Goal: Communication & Community: Answer question/provide support

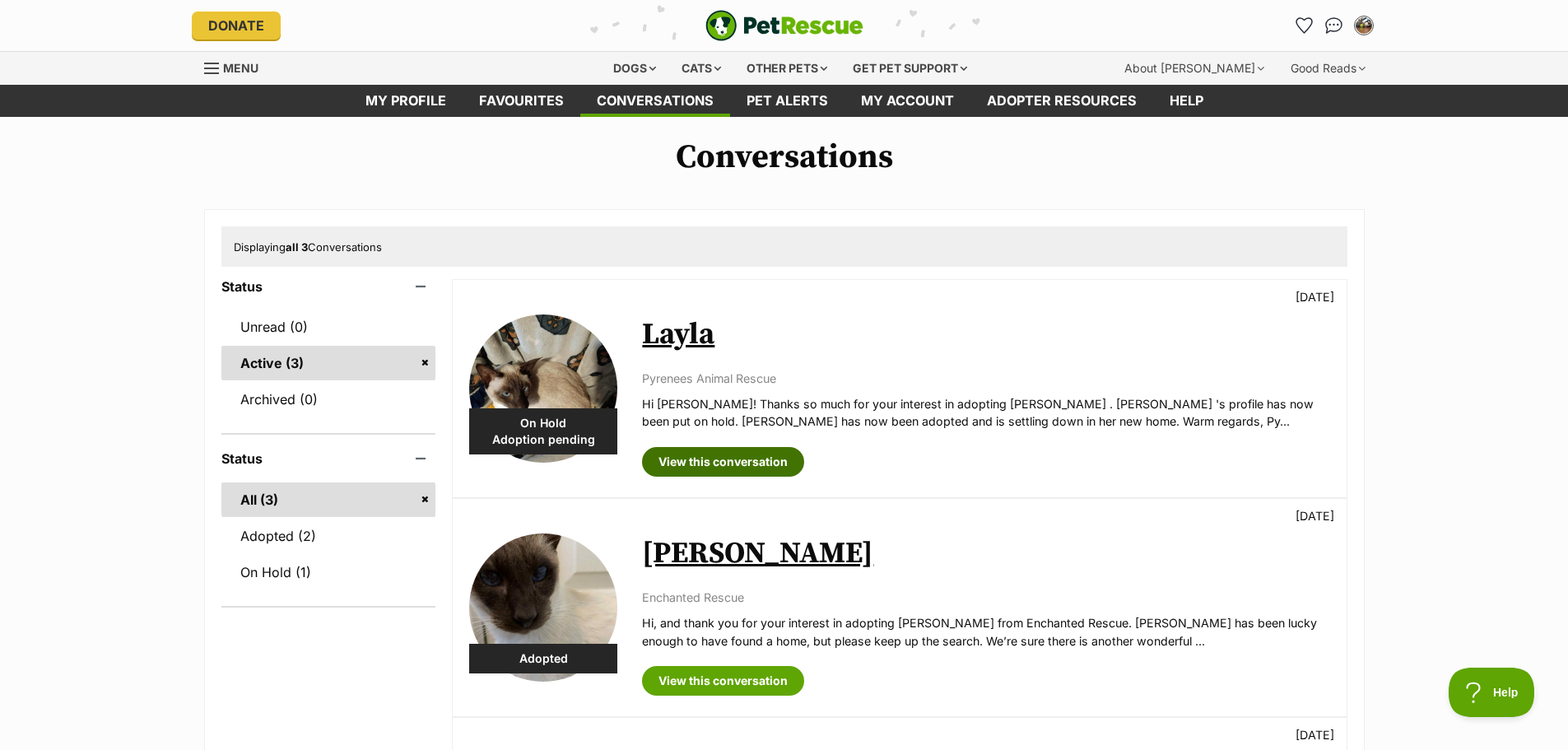
click at [754, 461] on link "View this conversation" at bounding box center [723, 462] width 162 height 30
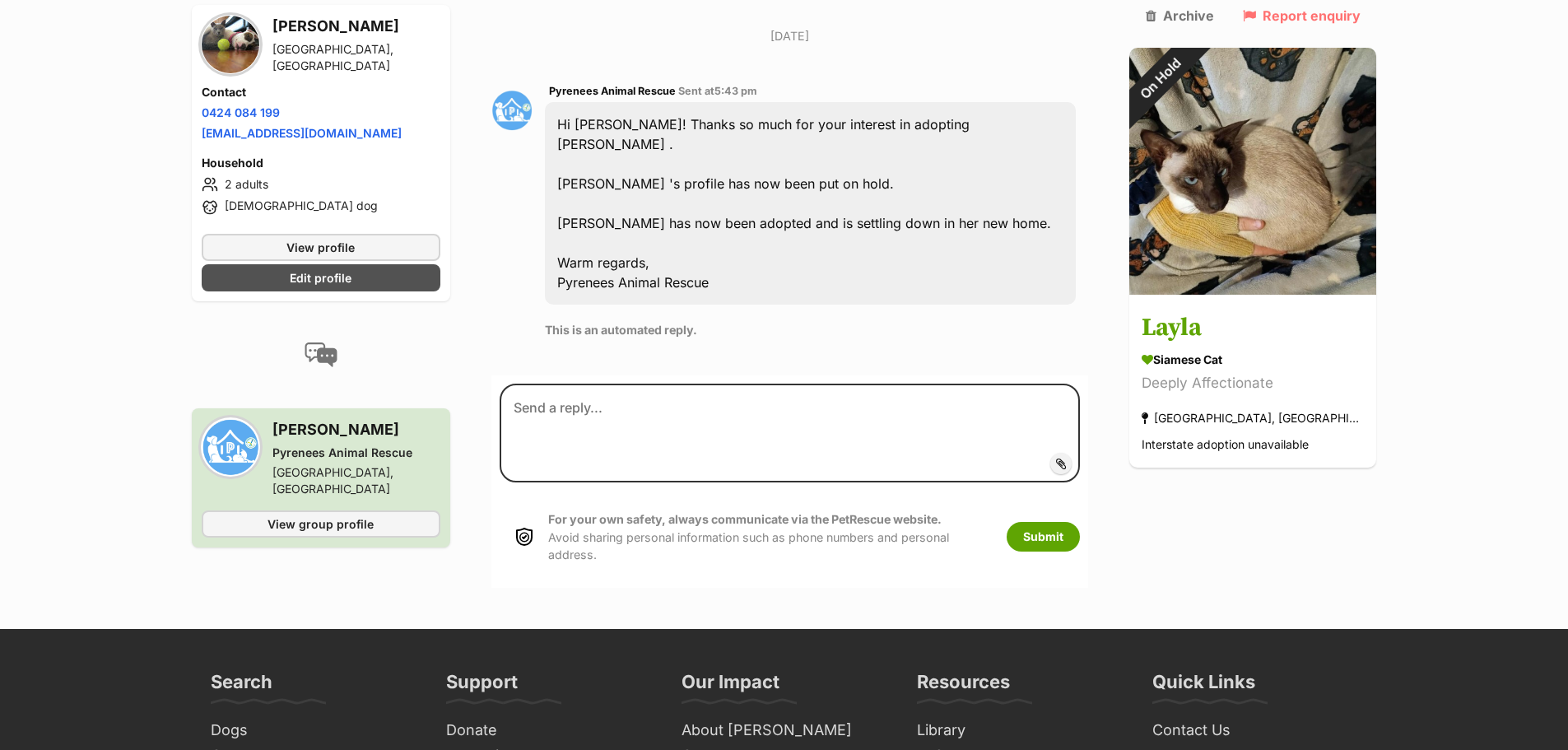
scroll to position [1235, 0]
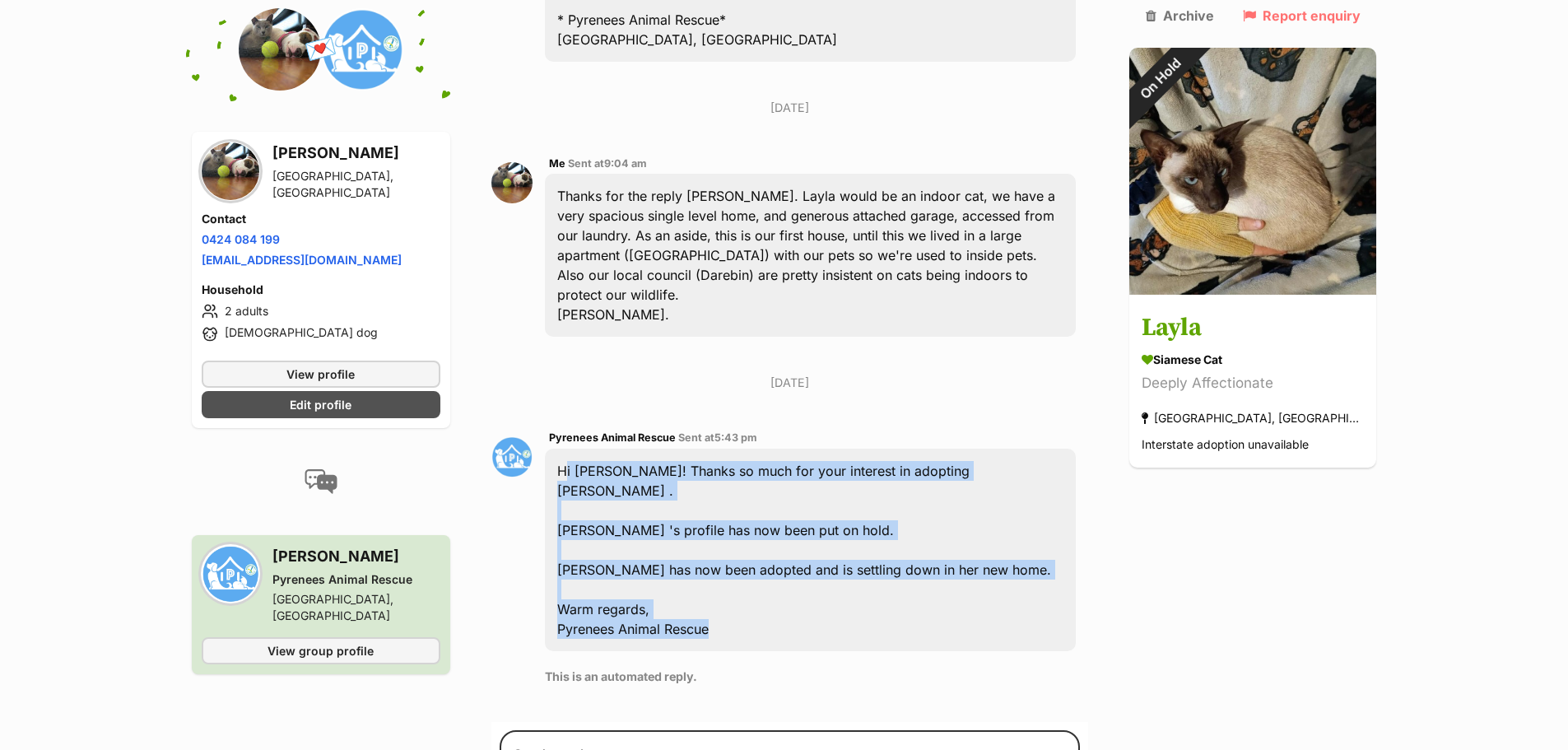
drag, startPoint x: 728, startPoint y: 552, endPoint x: 555, endPoint y: 383, distance: 241.8
click at [555, 416] on div "Pyrenees Animal Rescue Sent at 5:43 pm Hi Ian Sprawson! Thanks so much for your…" at bounding box center [790, 562] width 598 height 294
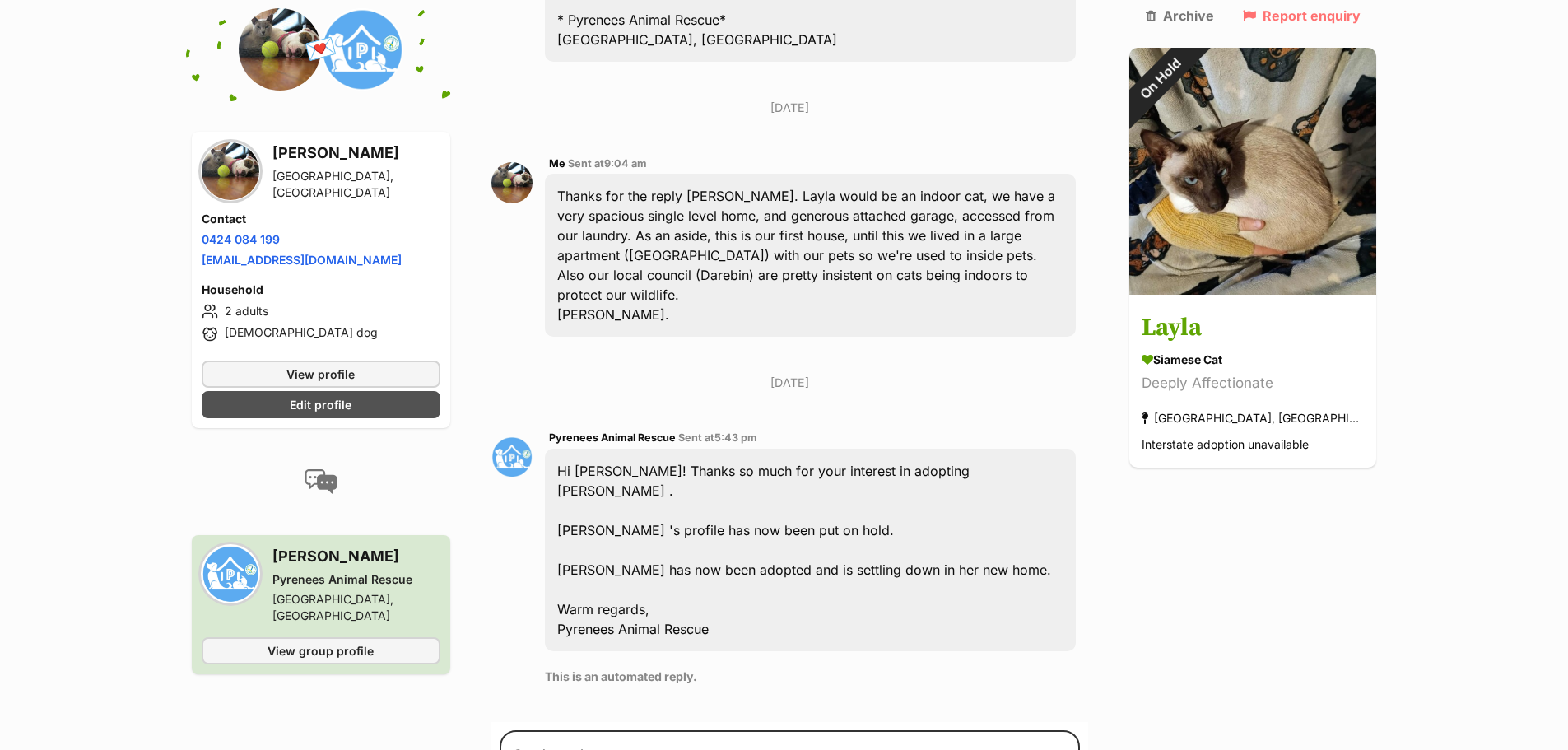
click at [628, 374] on p "[DATE]" at bounding box center [790, 383] width 598 height 17
click at [349, 642] on span "View group profile" at bounding box center [320, 651] width 106 height 17
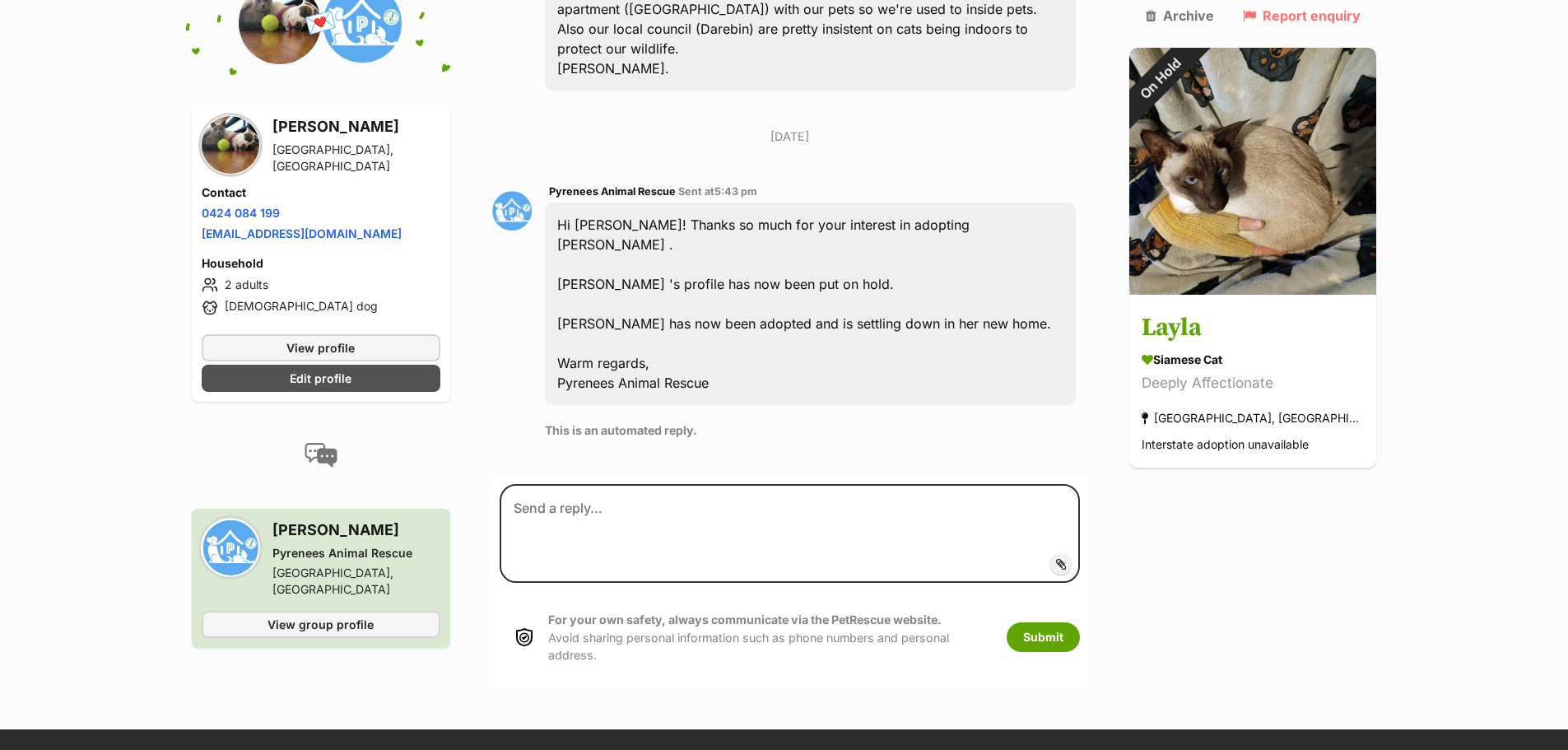
scroll to position [1482, 0]
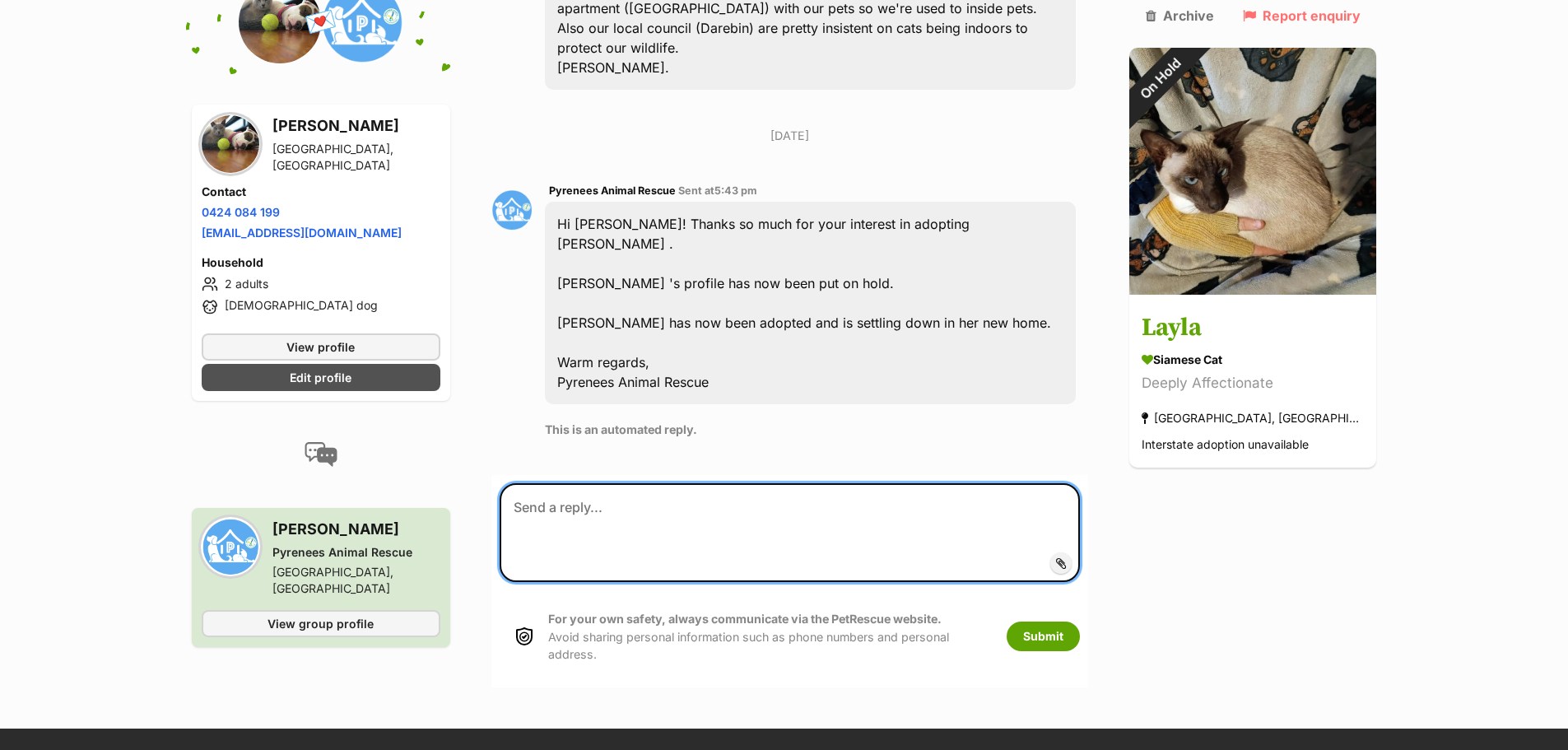
click at [644, 484] on textarea at bounding box center [790, 533] width 581 height 98
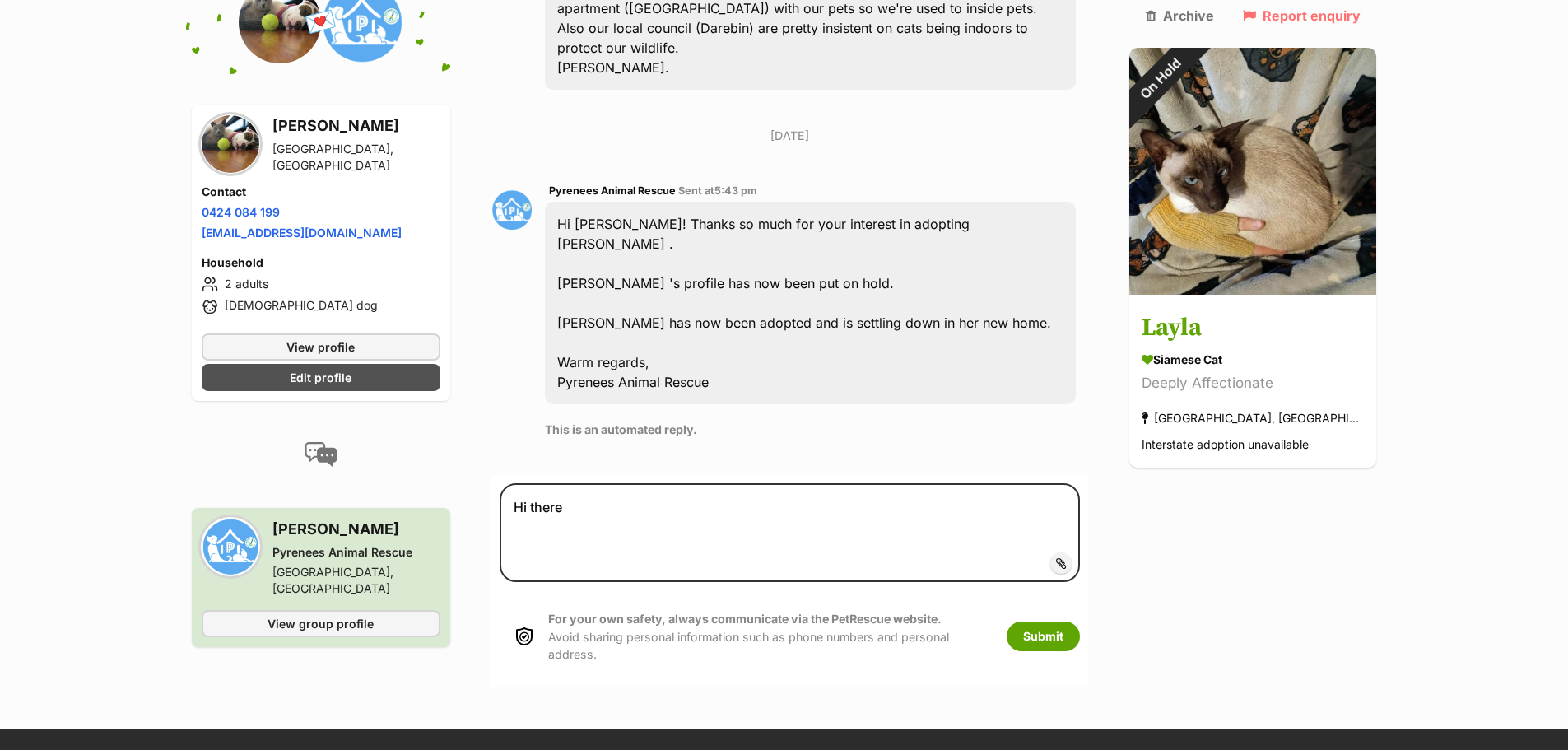
click at [1102, 557] on span "Add attachment" at bounding box center [1117, 563] width 88 height 14
click at [0, 0] on input "Add attachment" at bounding box center [0, 0] width 0 height 0
click at [1073, 557] on span "Add attachment" at bounding box center [1117, 563] width 88 height 14
click at [0, 0] on input "Add attachment" at bounding box center [0, 0] width 0 height 0
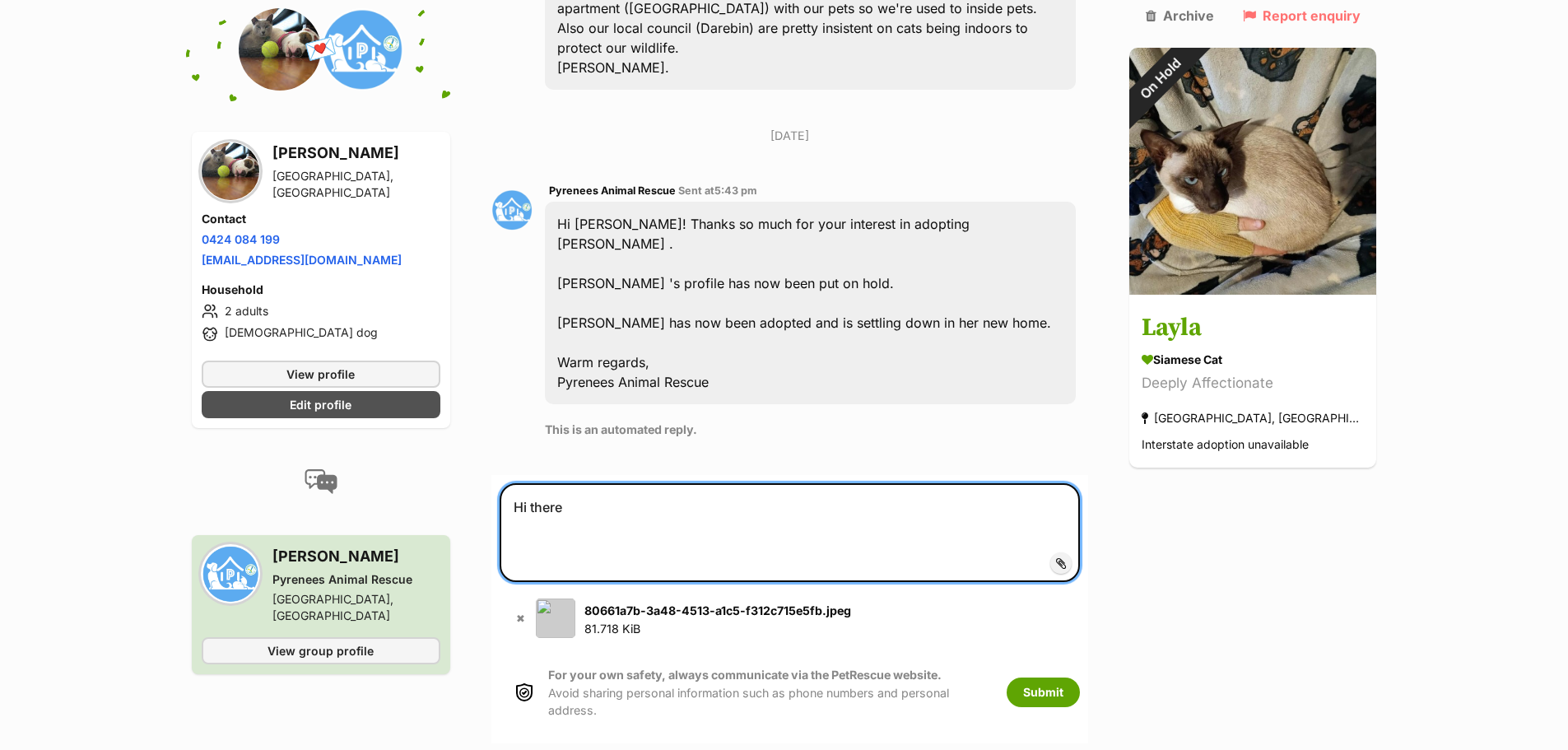
click at [641, 484] on textarea "Hi there" at bounding box center [790, 533] width 581 height 98
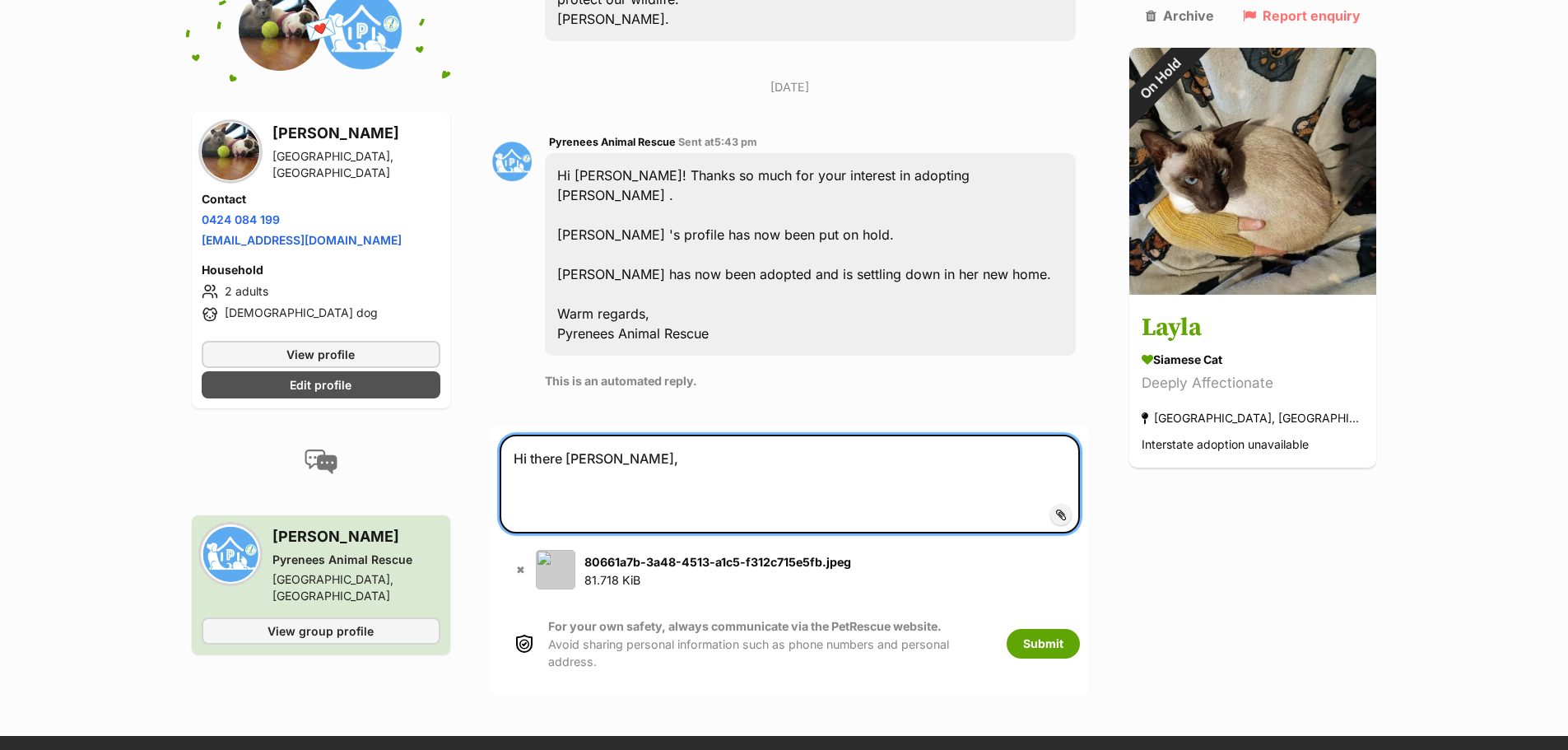
scroll to position [1495, 0]
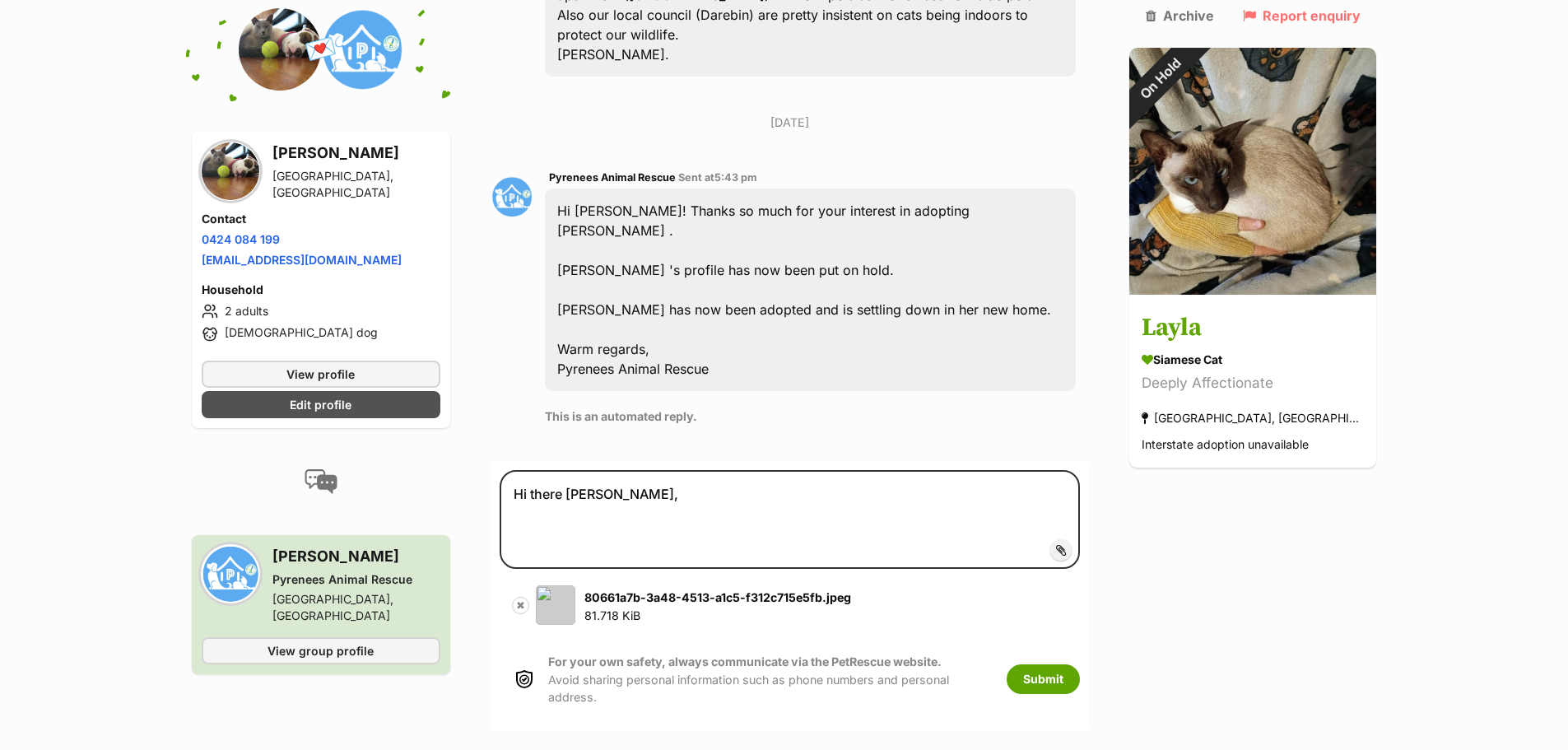
click at [529, 597] on button "✖" at bounding box center [521, 606] width 17 height 17
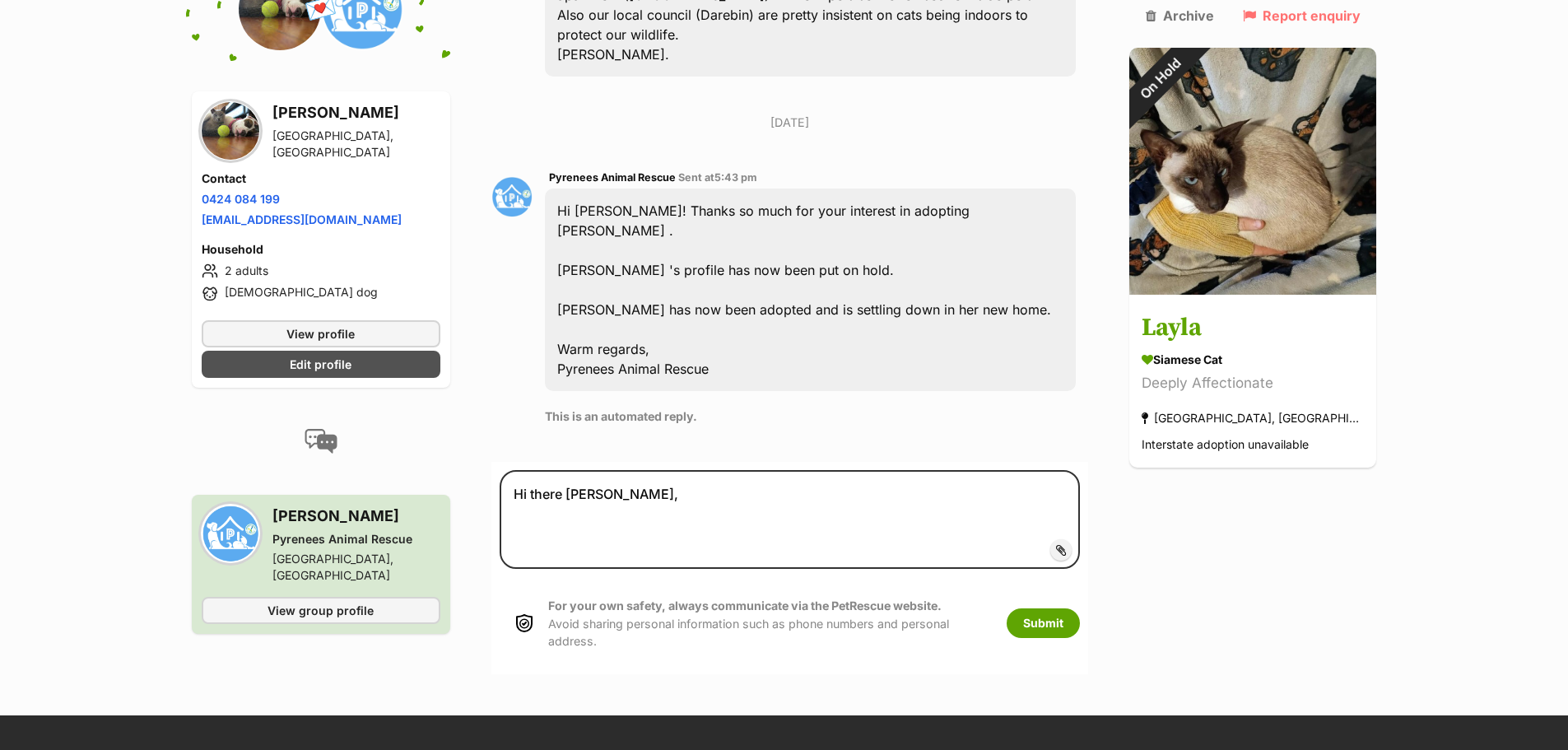
click at [1093, 543] on span "Add attachment" at bounding box center [1117, 550] width 88 height 14
click at [0, 0] on input "Add attachment" at bounding box center [0, 0] width 0 height 0
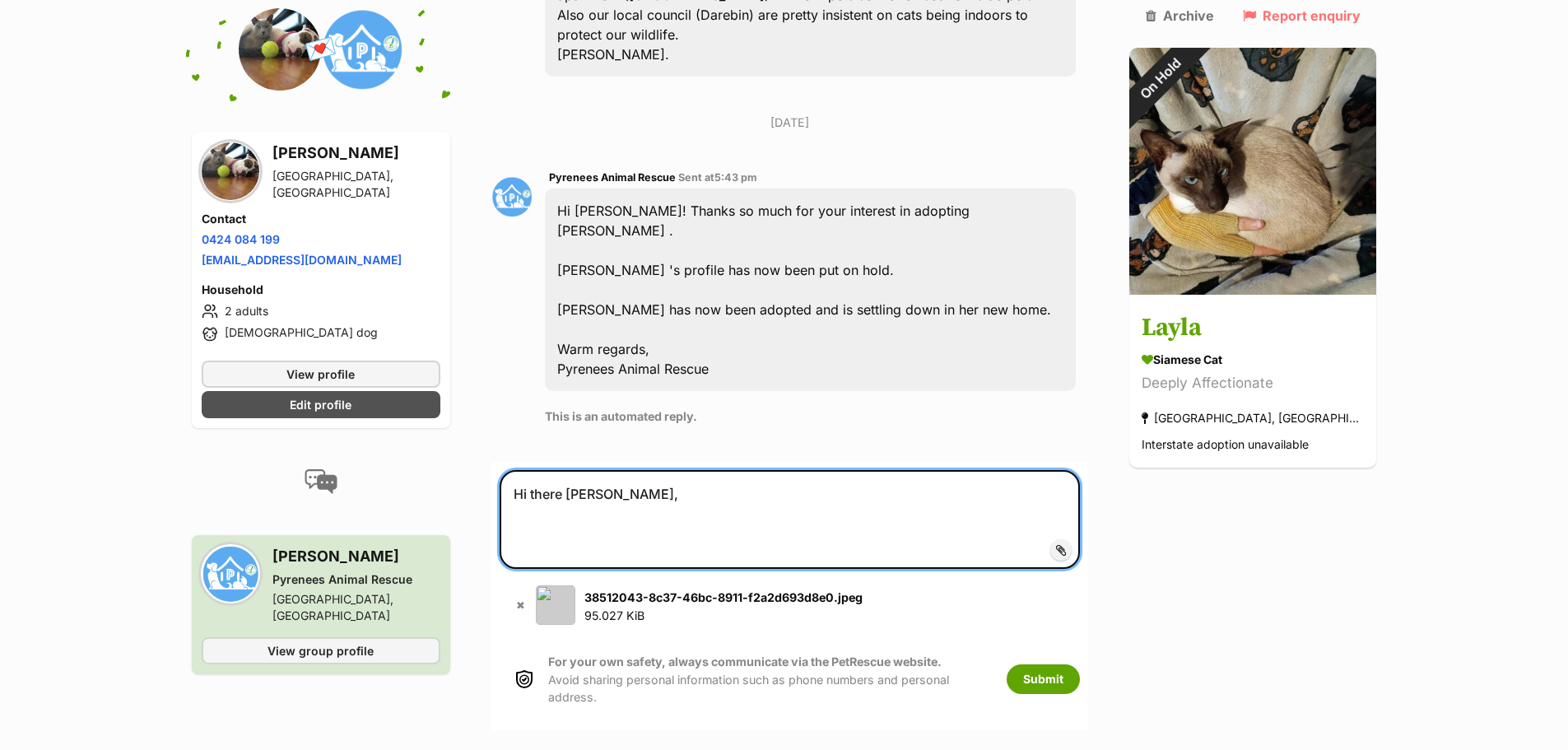
click at [661, 470] on textarea "Hi there Susan," at bounding box center [790, 519] width 581 height 98
click at [902, 470] on textarea "Hi there Susan, hope you're well. Day three with Layla and the very sweet but v…" at bounding box center [790, 519] width 581 height 98
click at [1021, 470] on textarea "Hi there Susan, hope you're well. Day three with Layla and the very sweet but v…" at bounding box center [790, 519] width 581 height 98
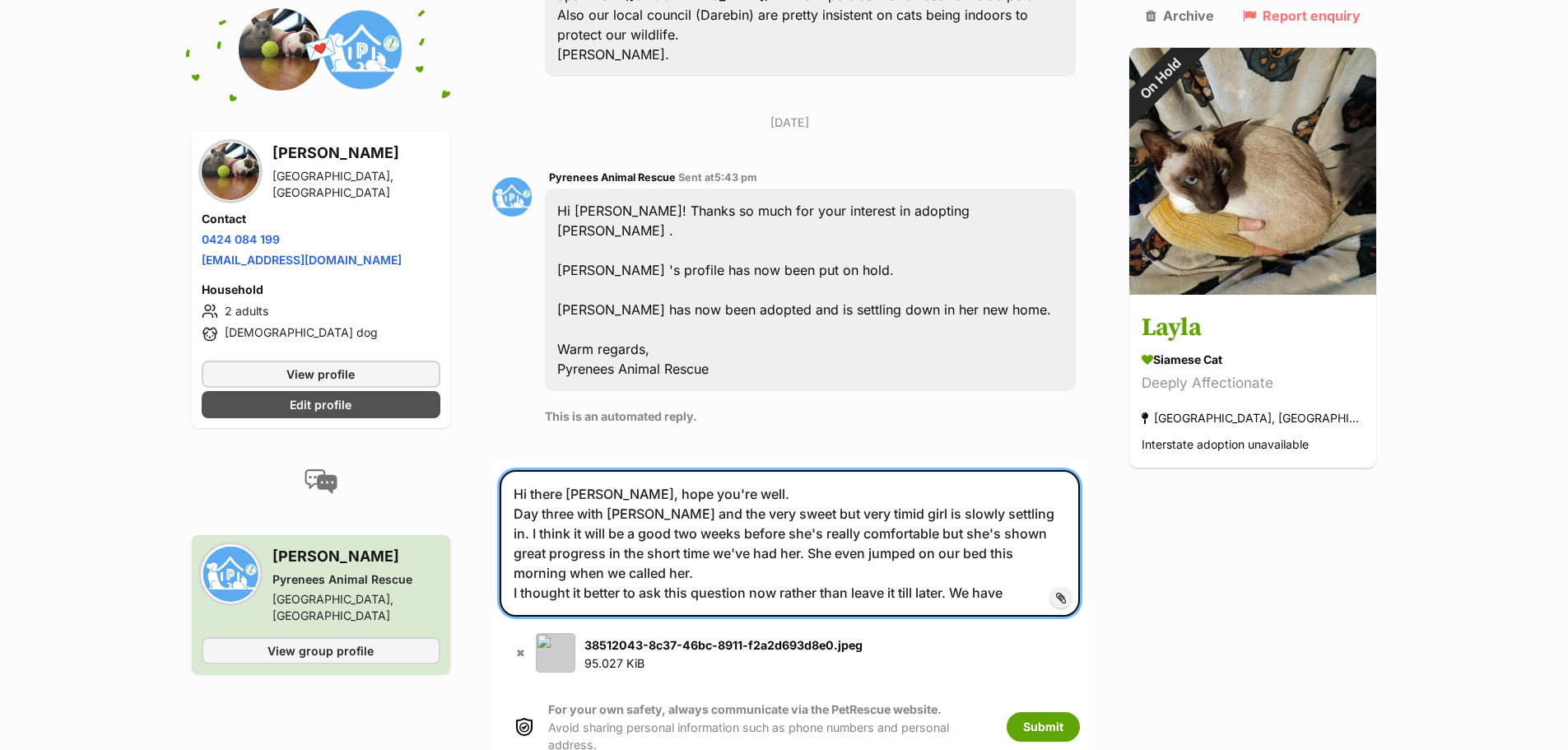
click at [1080, 473] on textarea "Hi there Susan, hope you're well. Day three with Layla and the very sweet but v…" at bounding box center [790, 543] width 581 height 147
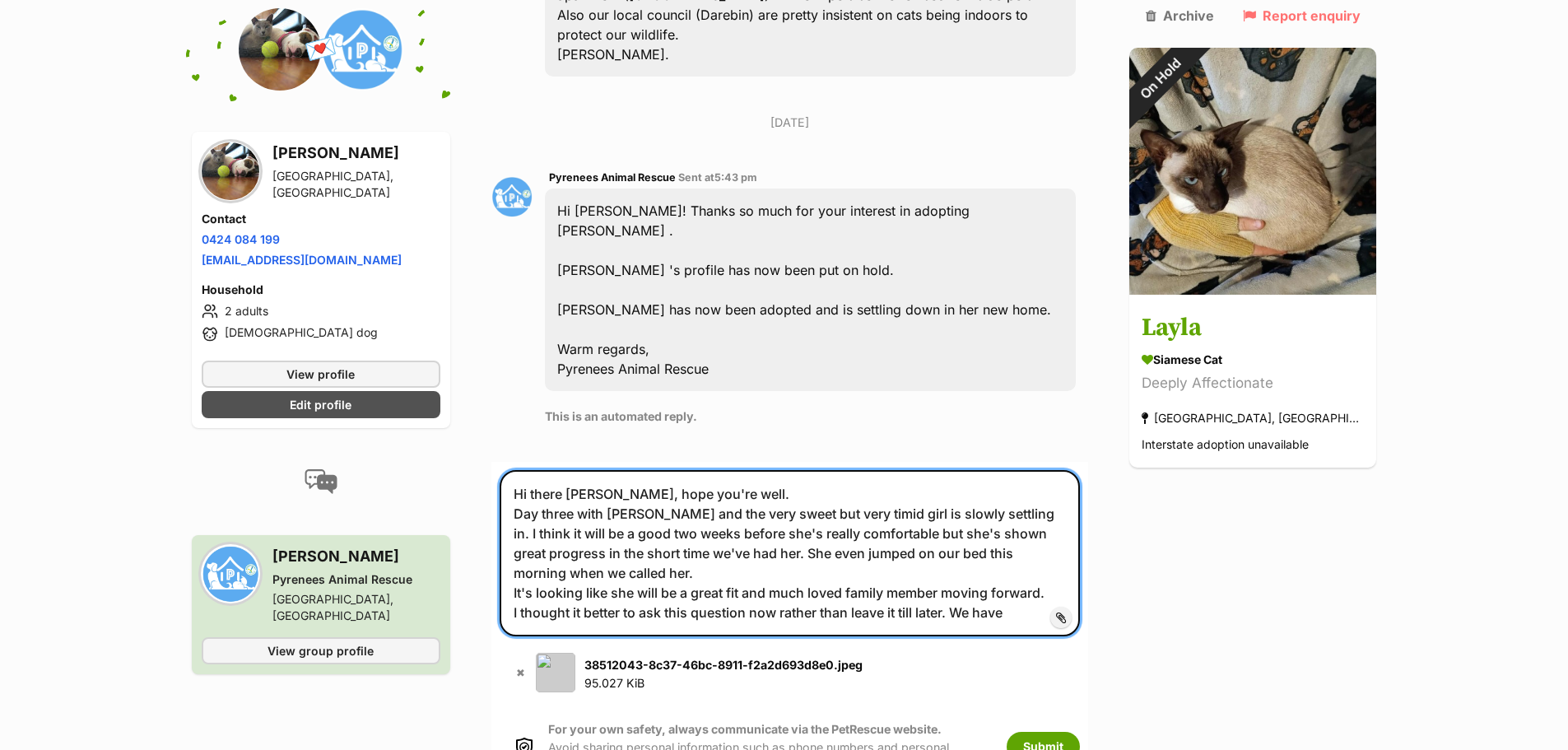
click at [974, 511] on textarea "Hi there Susan, hope you're well. Day three with Layla and the very sweet but v…" at bounding box center [790, 553] width 581 height 166
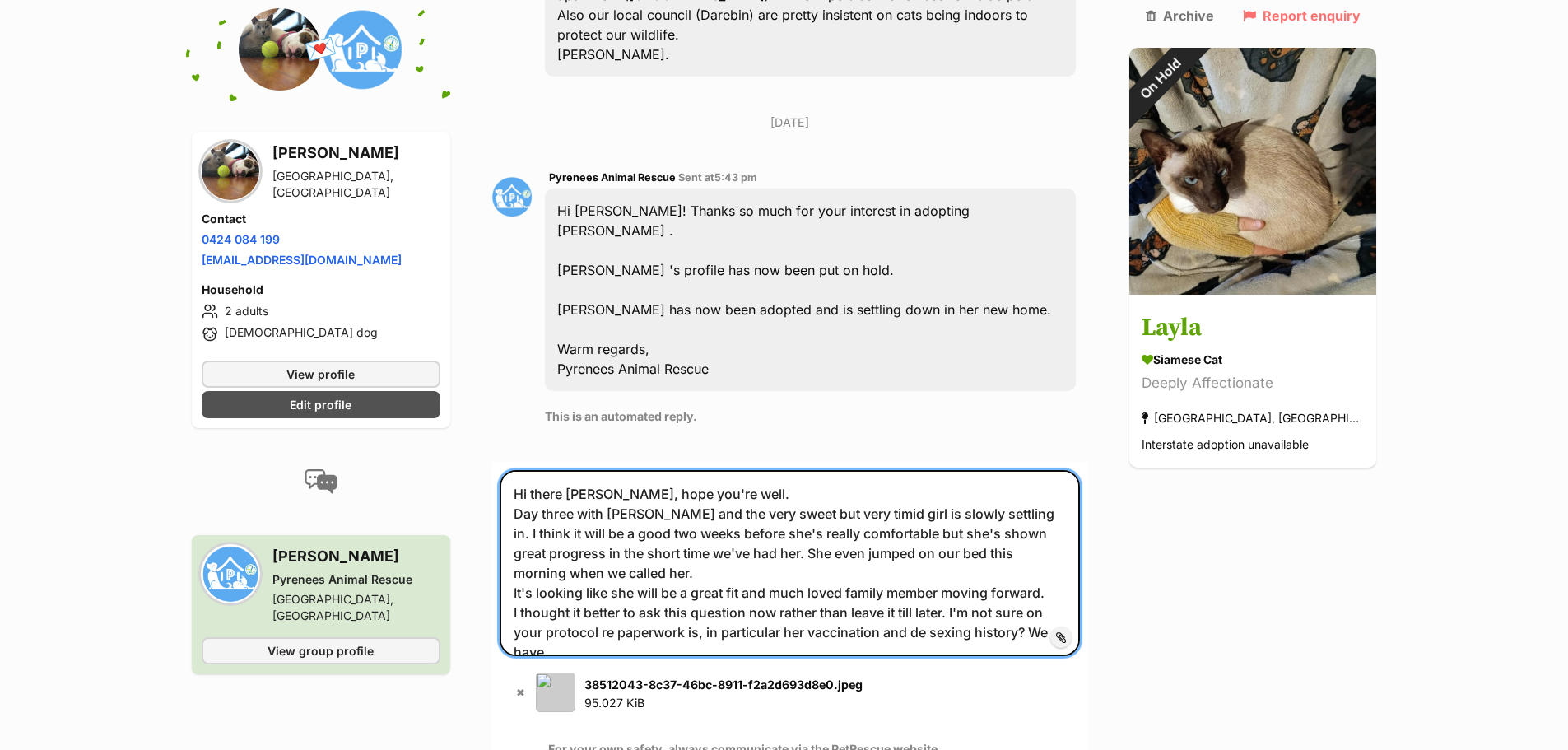
click at [1066, 529] on textarea "Hi there Susan, hope you're well. Day three with Layla and the very sweet but v…" at bounding box center [790, 562] width 581 height 186
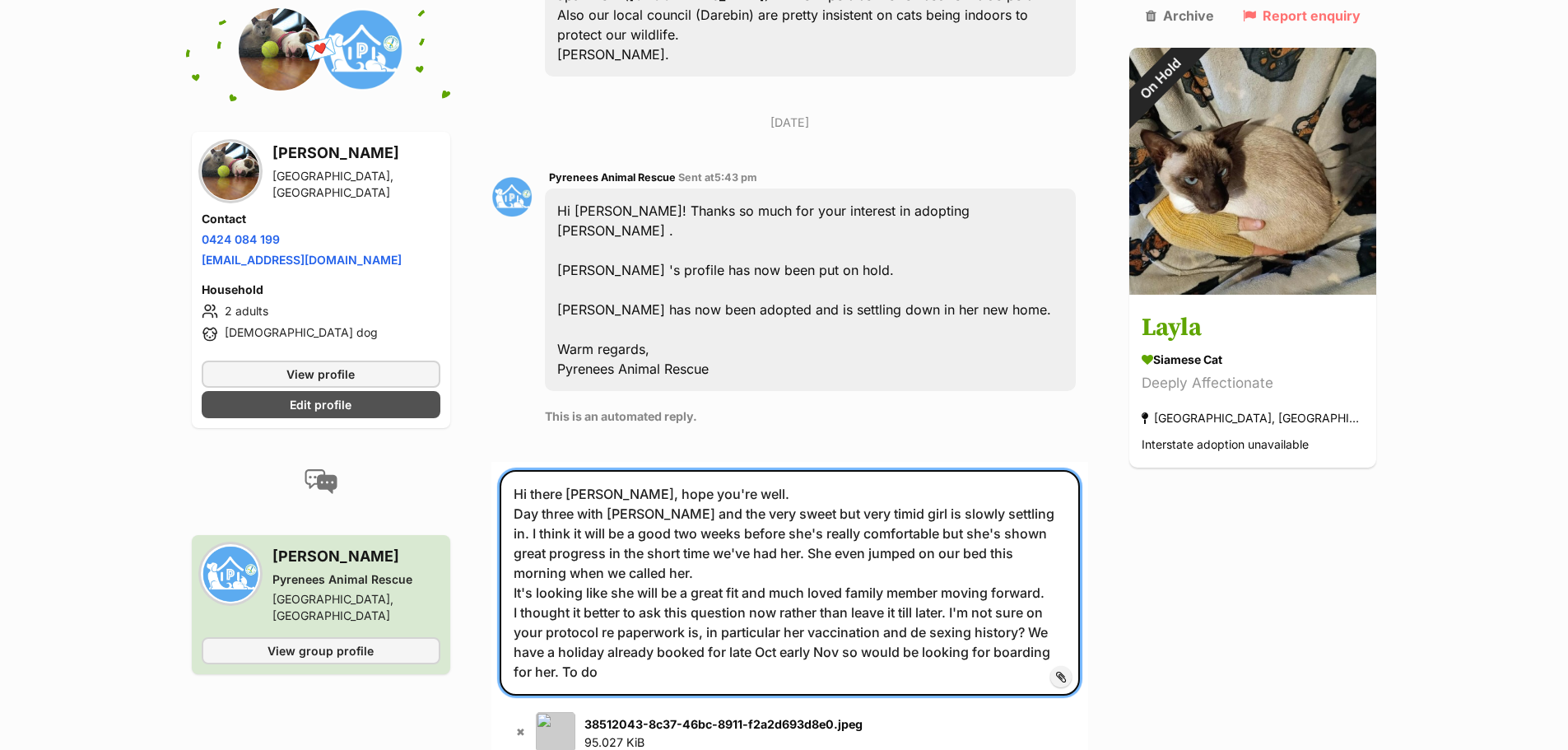
click at [681, 473] on textarea "Hi there Susan, hope you're well. Day three with Layla and the very sweet but v…" at bounding box center [790, 583] width 581 height 226
click at [572, 590] on textarea "Hi there Susan, hope you're well. Day three with Layla and the very sweet but v…" at bounding box center [790, 583] width 581 height 226
click at [1057, 533] on textarea "Hi there Susan, hope you're well. Day three with Layla and the very sweet but v…" at bounding box center [790, 583] width 581 height 226
click at [1042, 548] on textarea "Hi there Susan, hope you're well. Day three with Layla and the very sweet but v…" at bounding box center [790, 583] width 581 height 226
click at [560, 586] on textarea "Hi there Susan, hope you're well. Day three with Layla and the very sweet but v…" at bounding box center [790, 583] width 581 height 226
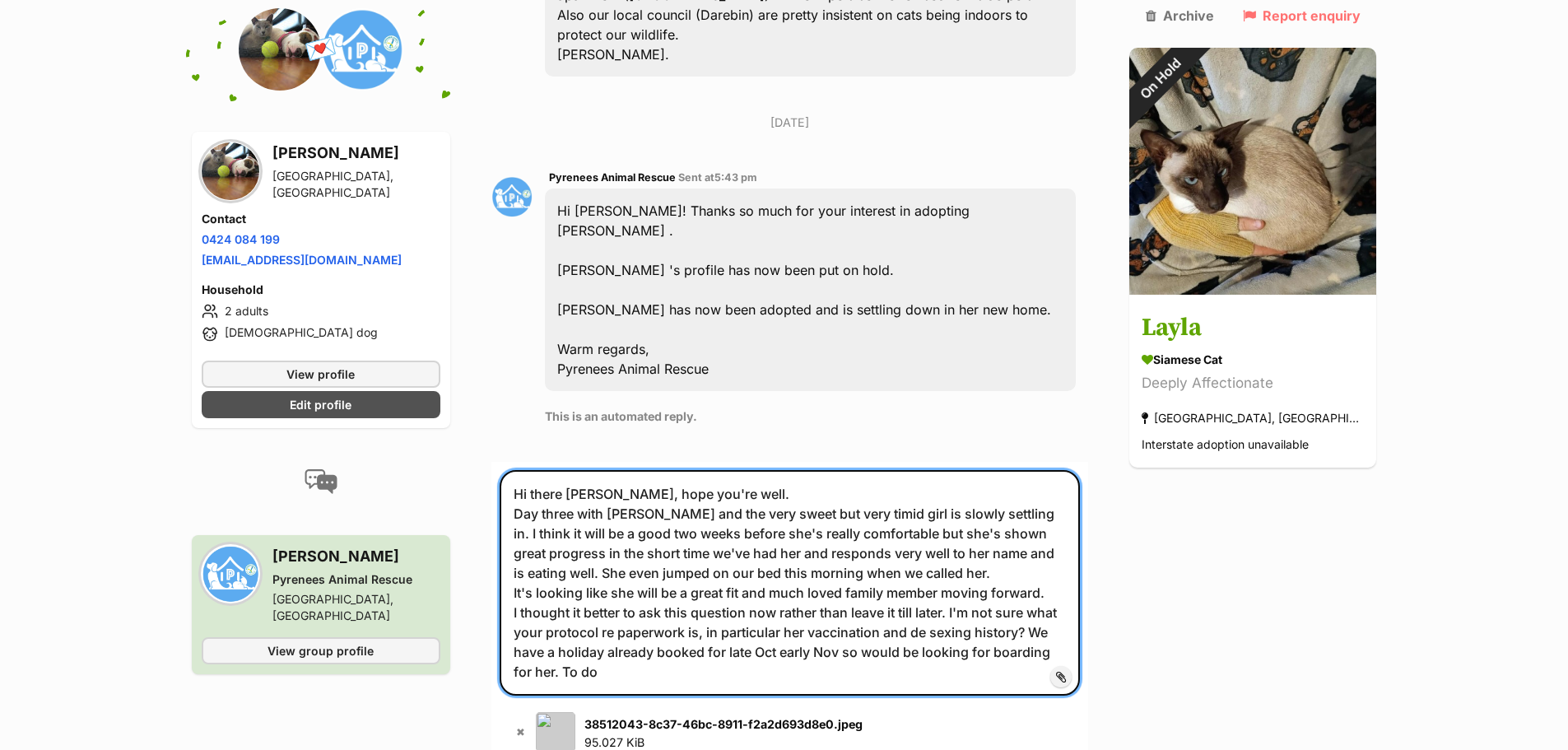
click at [554, 592] on textarea "Hi there Susan, hope you're well. Day three with Layla and the very sweet but v…" at bounding box center [790, 583] width 581 height 226
click at [882, 602] on textarea "Hi there Susan, hope you're well. Day three with Layla and the very sweet but v…" at bounding box center [790, 583] width 581 height 226
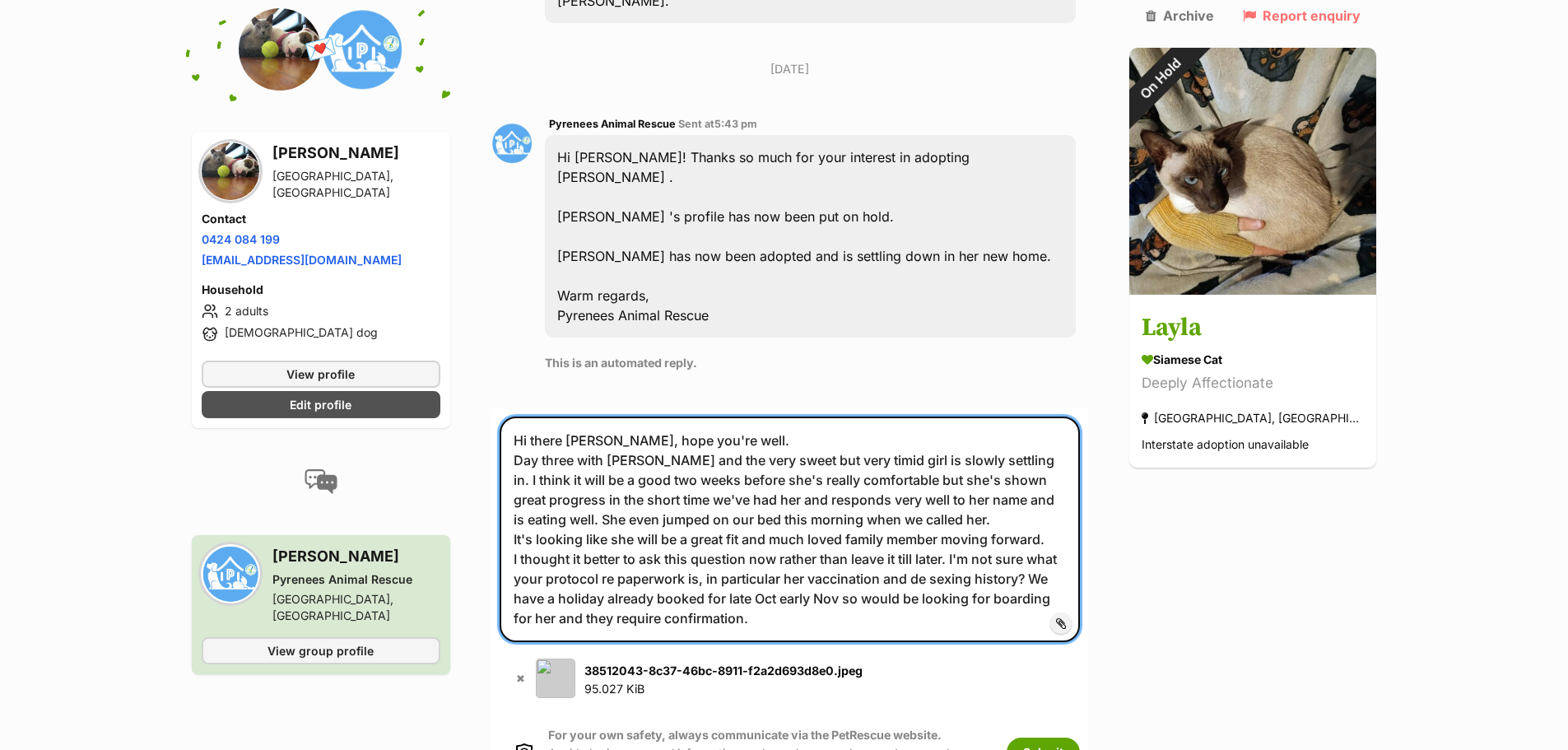
scroll to position [1577, 0]
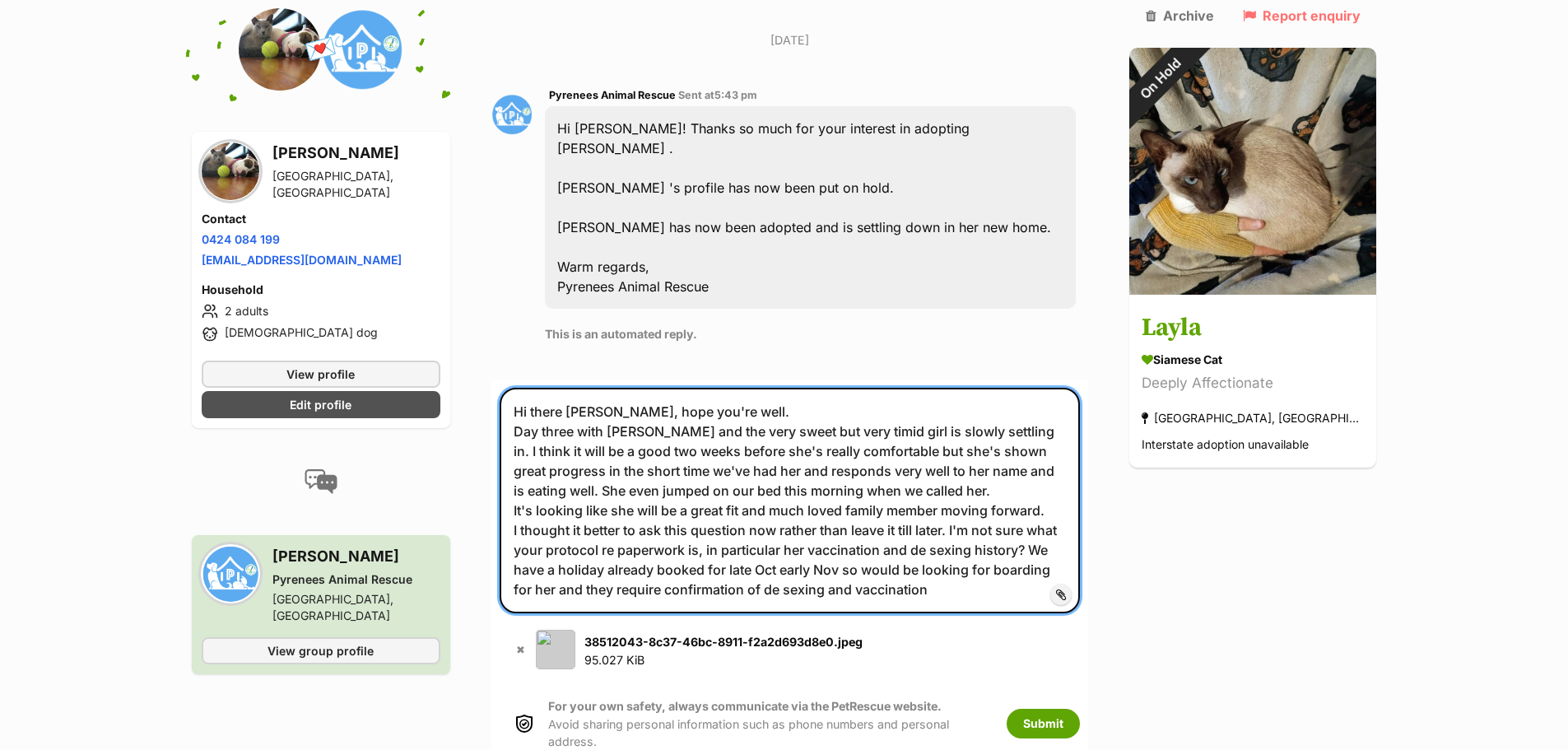
click at [797, 505] on textarea "Hi there Susan, hope you're well. Day three with Layla and the very sweet but v…" at bounding box center [790, 501] width 581 height 226
click at [910, 508] on textarea "Hi there Susan, hope you're well. Day three with Layla and the very sweet but v…" at bounding box center [790, 501] width 581 height 226
click at [1043, 465] on textarea "Hi there Susan, hope you're well. Day three with Layla and the very sweet but v…" at bounding box center [790, 501] width 581 height 226
click at [711, 388] on textarea "Hi there Susan, hope you're well. Day three with Layla and the very sweet but v…" at bounding box center [790, 501] width 581 height 226
click at [613, 468] on textarea "Hi there Susan, hope you're well. Day three with Layla and the very sweet but v…" at bounding box center [790, 501] width 581 height 226
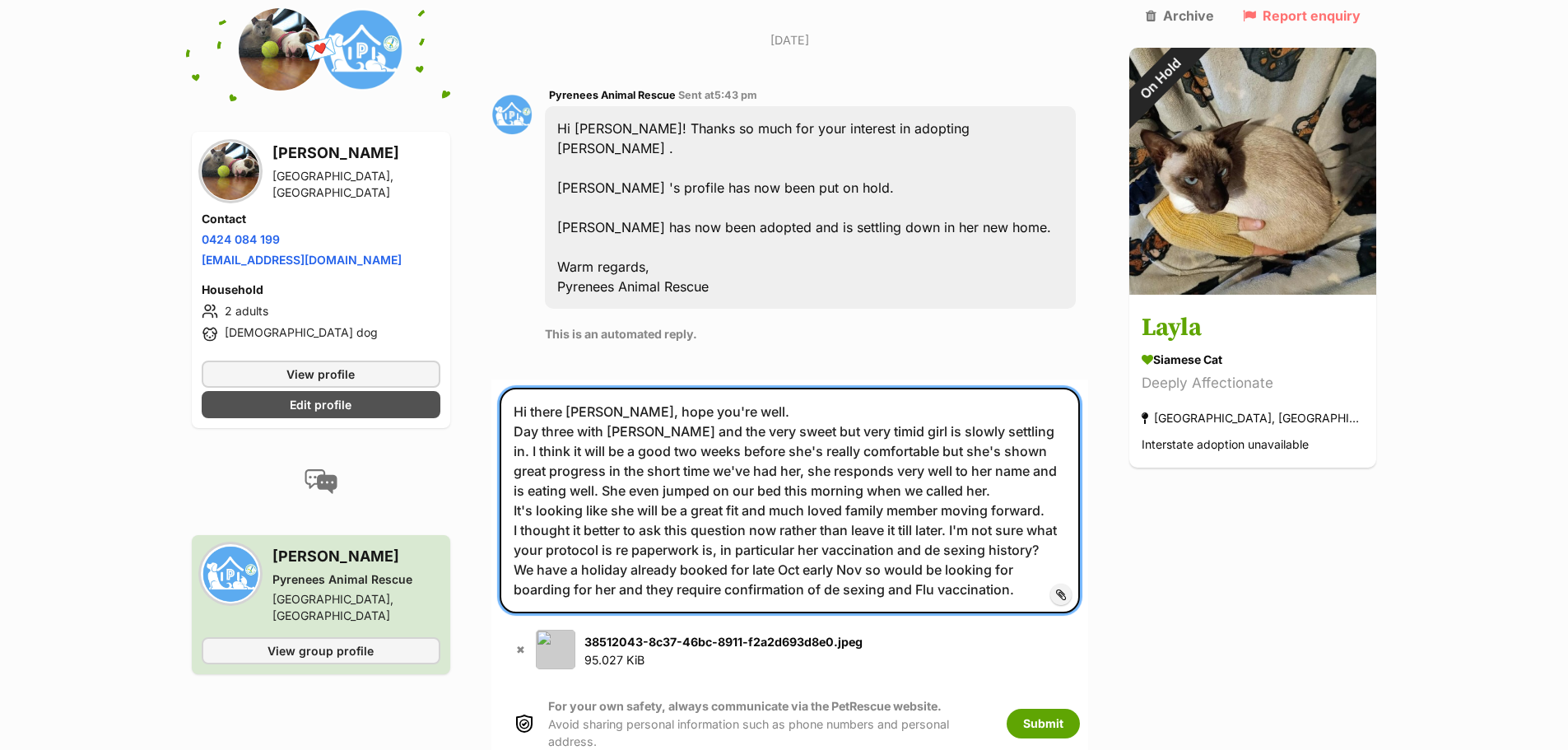
click at [724, 470] on textarea "Hi there Susan, hope you're well. Day three with Layla and the very sweet but v…" at bounding box center [790, 501] width 581 height 226
click at [727, 465] on textarea "Hi there Susan, hope you're well. Day three with Layla and the very sweet but v…" at bounding box center [790, 501] width 581 height 226
click at [1004, 510] on textarea "Hi there Susan, hope you're well. Day three with Layla and the very sweet but v…" at bounding box center [790, 501] width 581 height 226
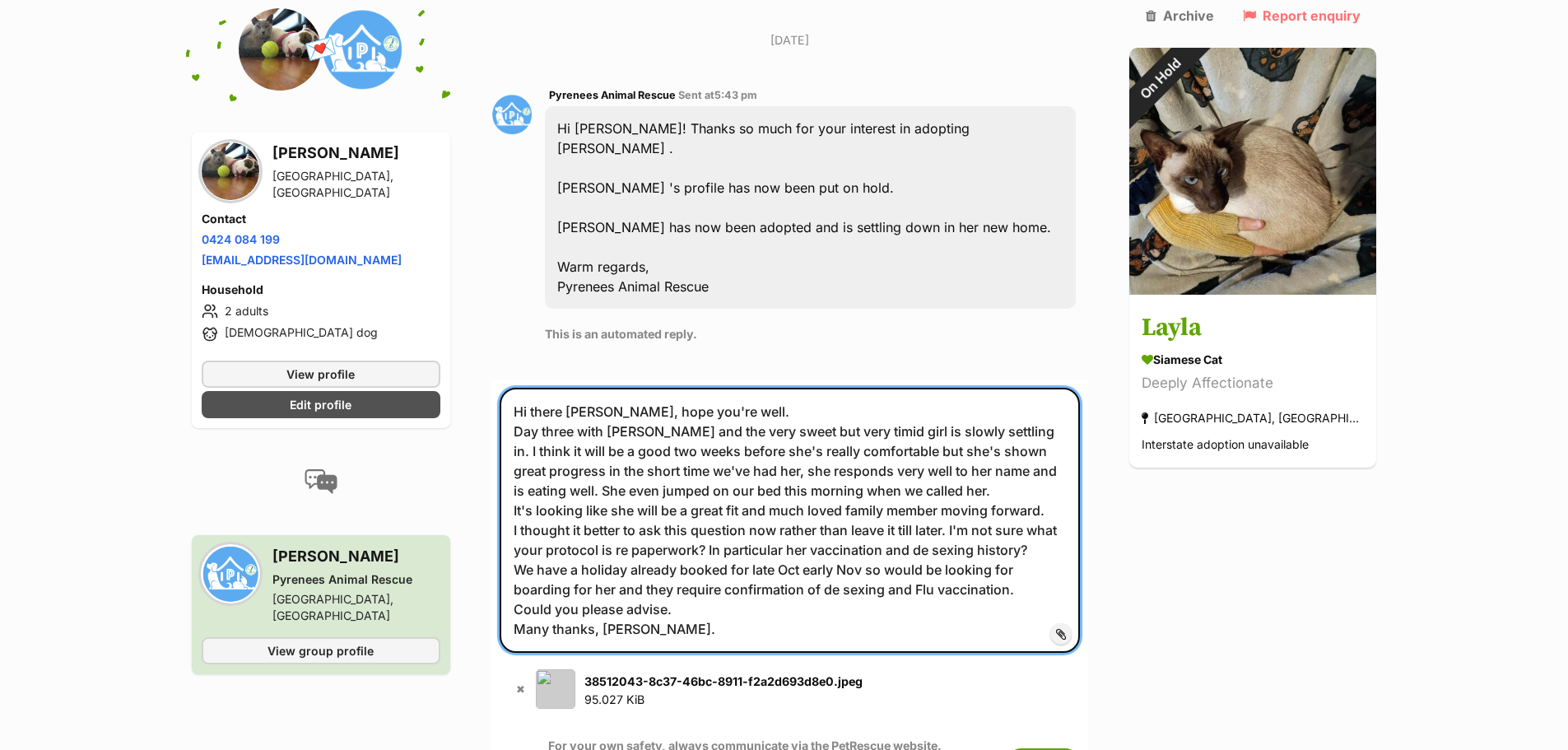
click at [685, 390] on textarea "Hi there Susan, hope you're well. Day three with Layla and the very sweet but v…" at bounding box center [790, 520] width 581 height 265
click at [695, 388] on textarea "Hi there Susan, hope you're well. Day three with Layla and the very sweet but v…" at bounding box center [790, 520] width 581 height 265
type textarea "Hi there Susan, hope you're well. Day three with Layla and the very sweet but v…"
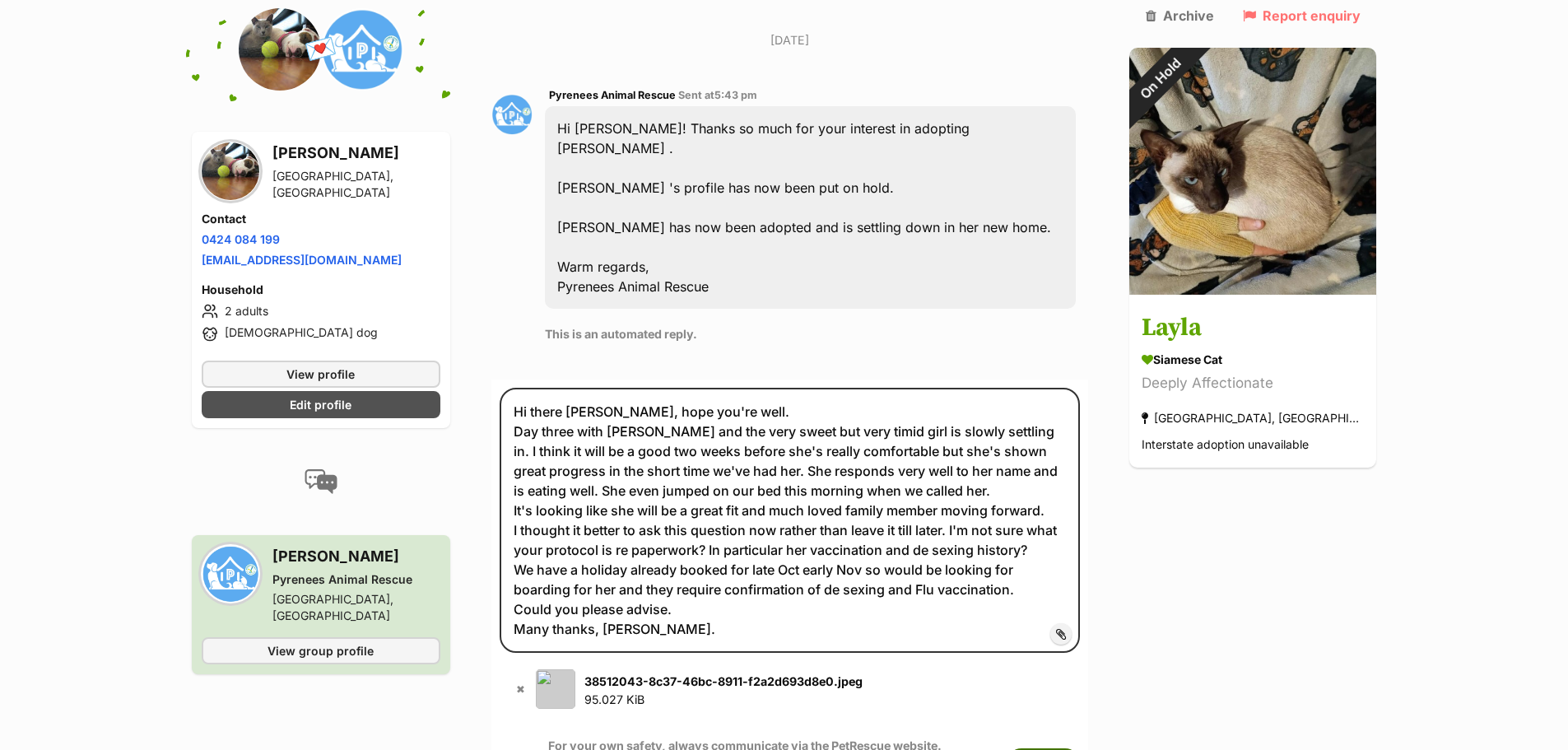
click at [1080, 748] on button "Submit" at bounding box center [1043, 763] width 73 height 30
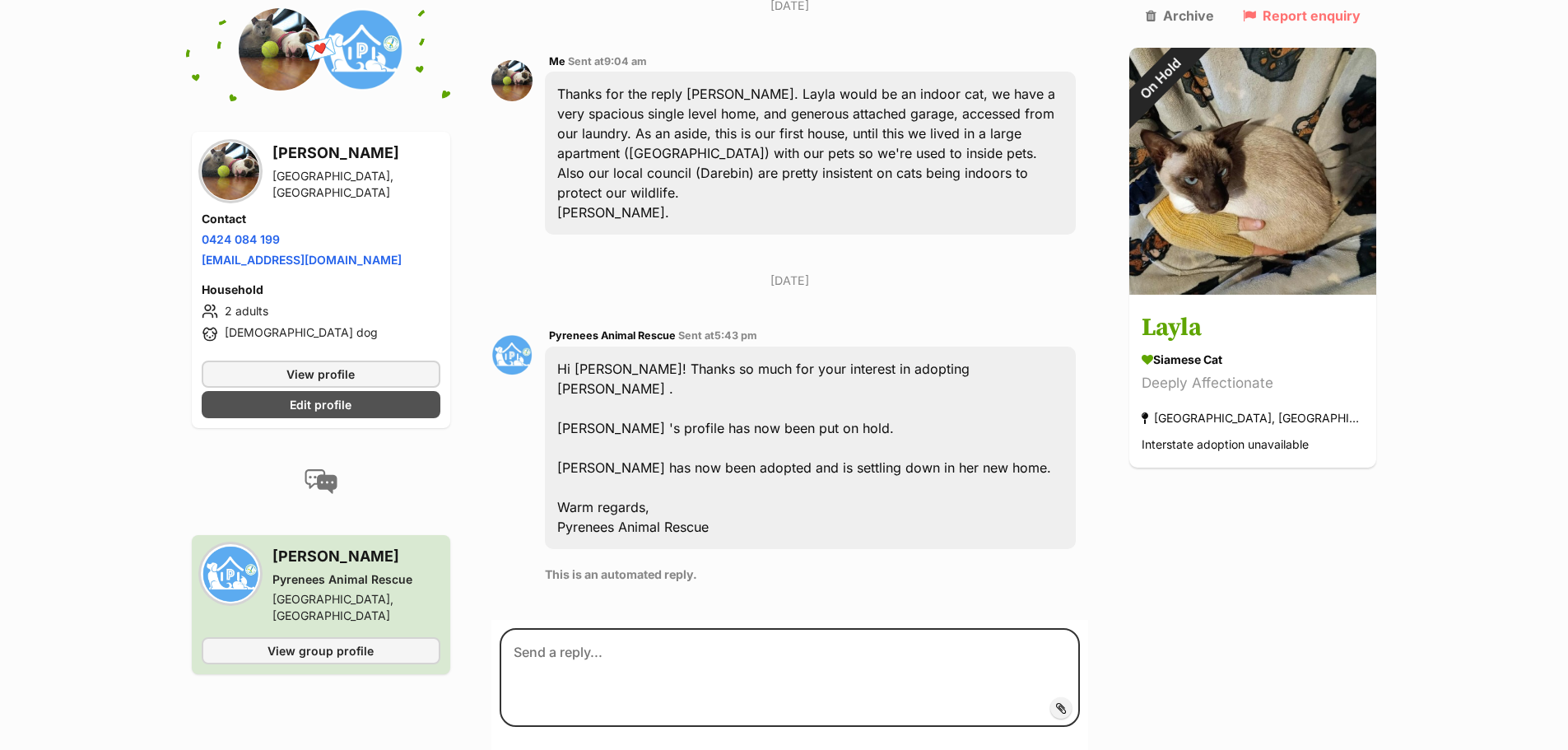
scroll to position [1350, 0]
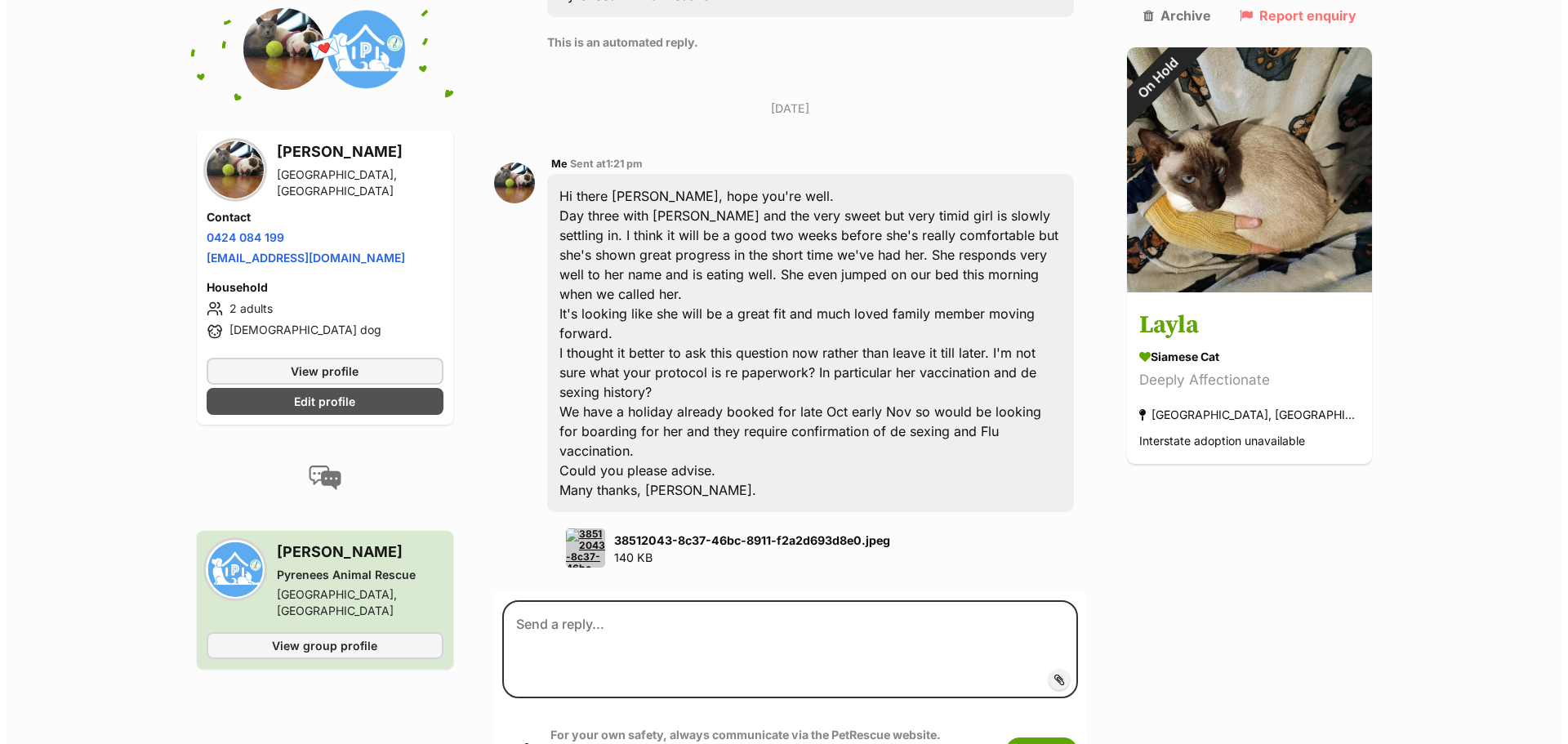
scroll to position [1909, 0]
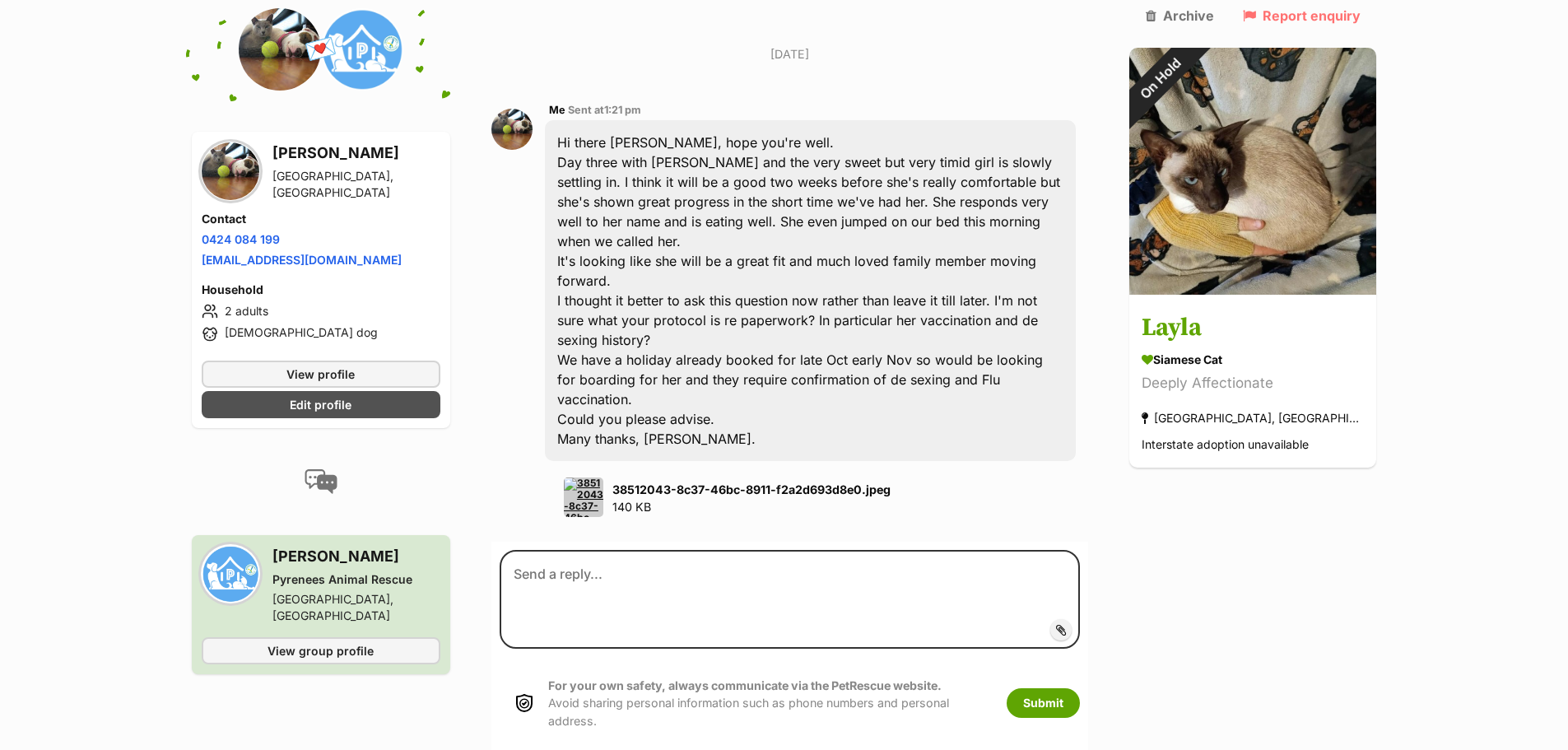
click at [594, 478] on img at bounding box center [583, 497] width 40 height 40
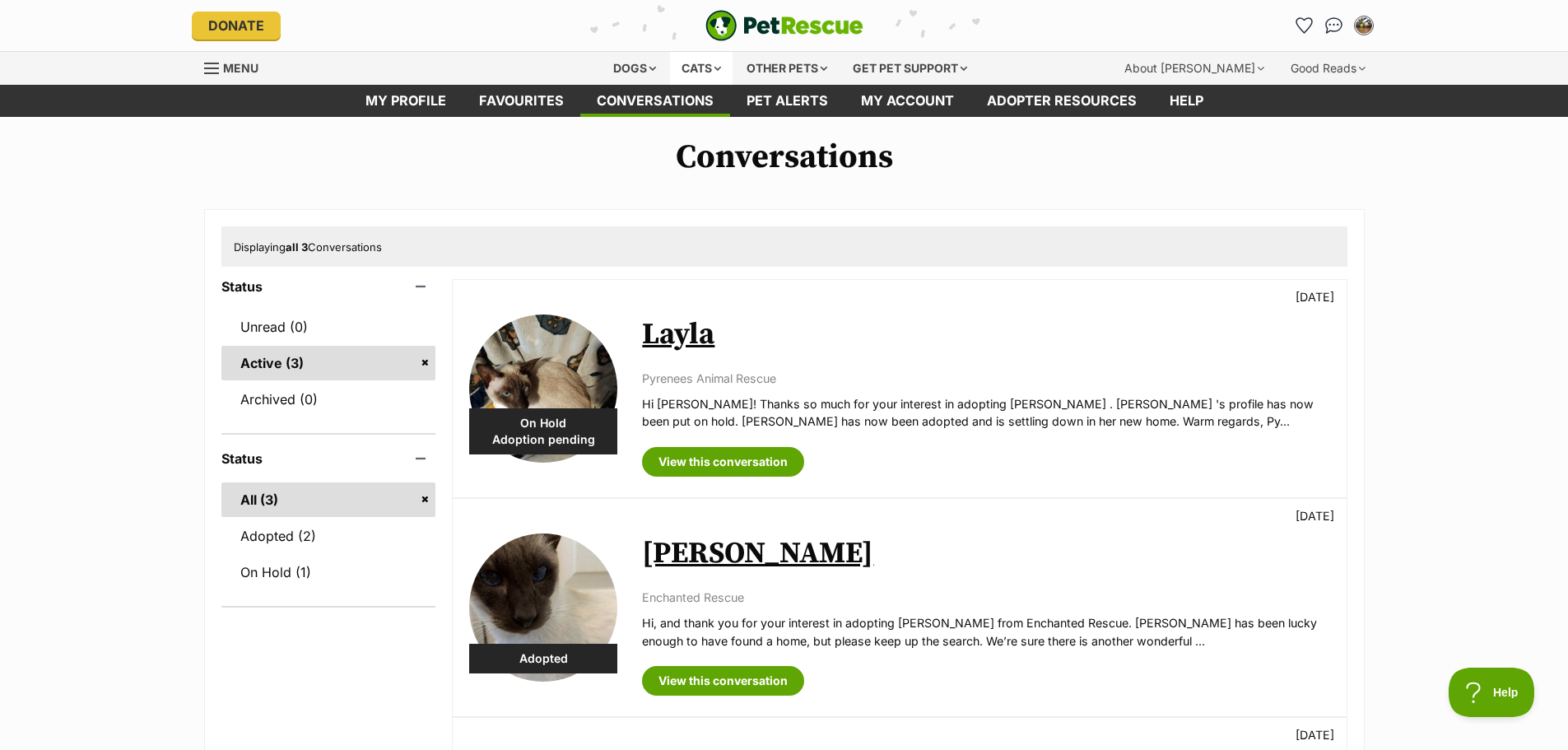
click at [694, 64] on div "Cats" at bounding box center [701, 68] width 63 height 33
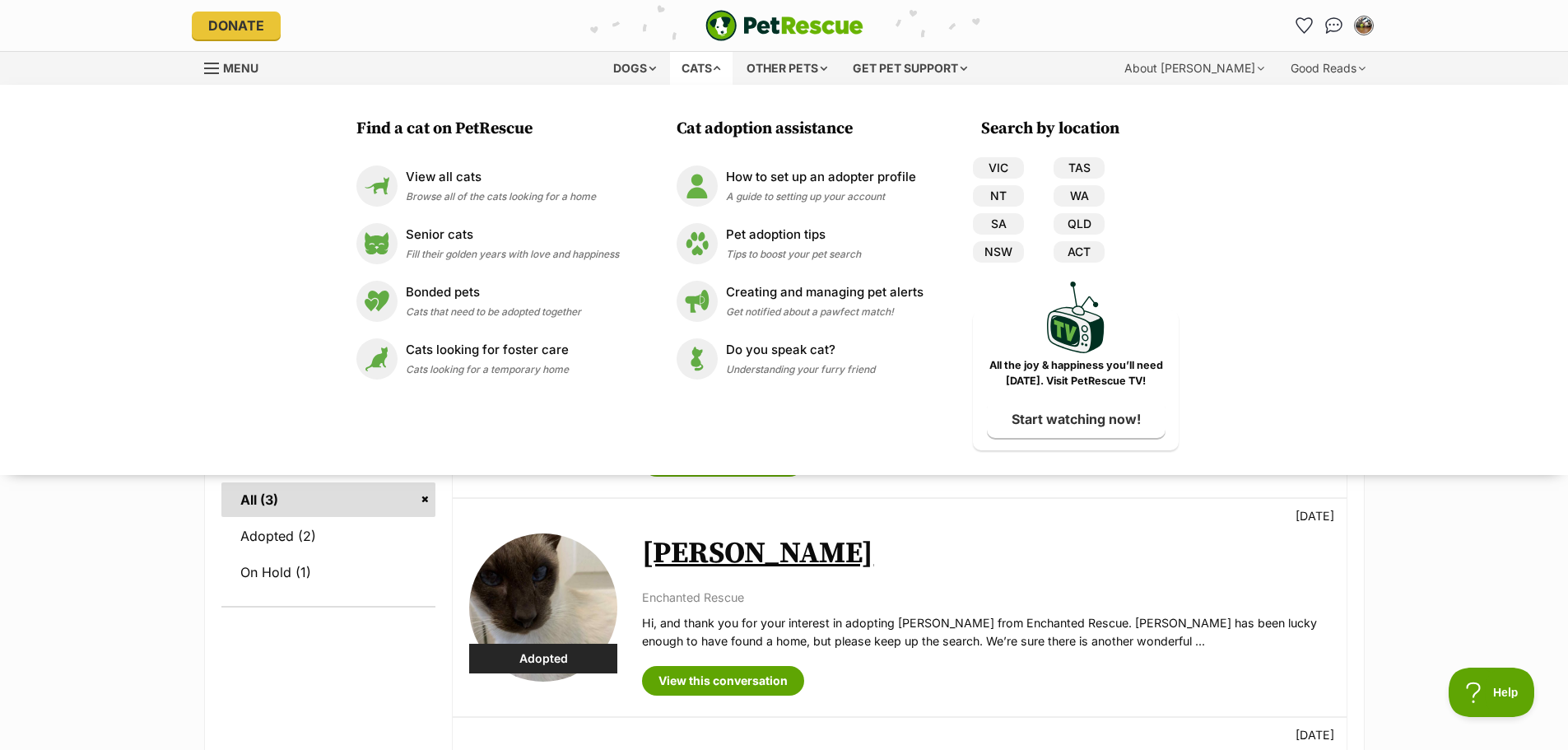
click at [701, 59] on div "Cats" at bounding box center [701, 68] width 63 height 33
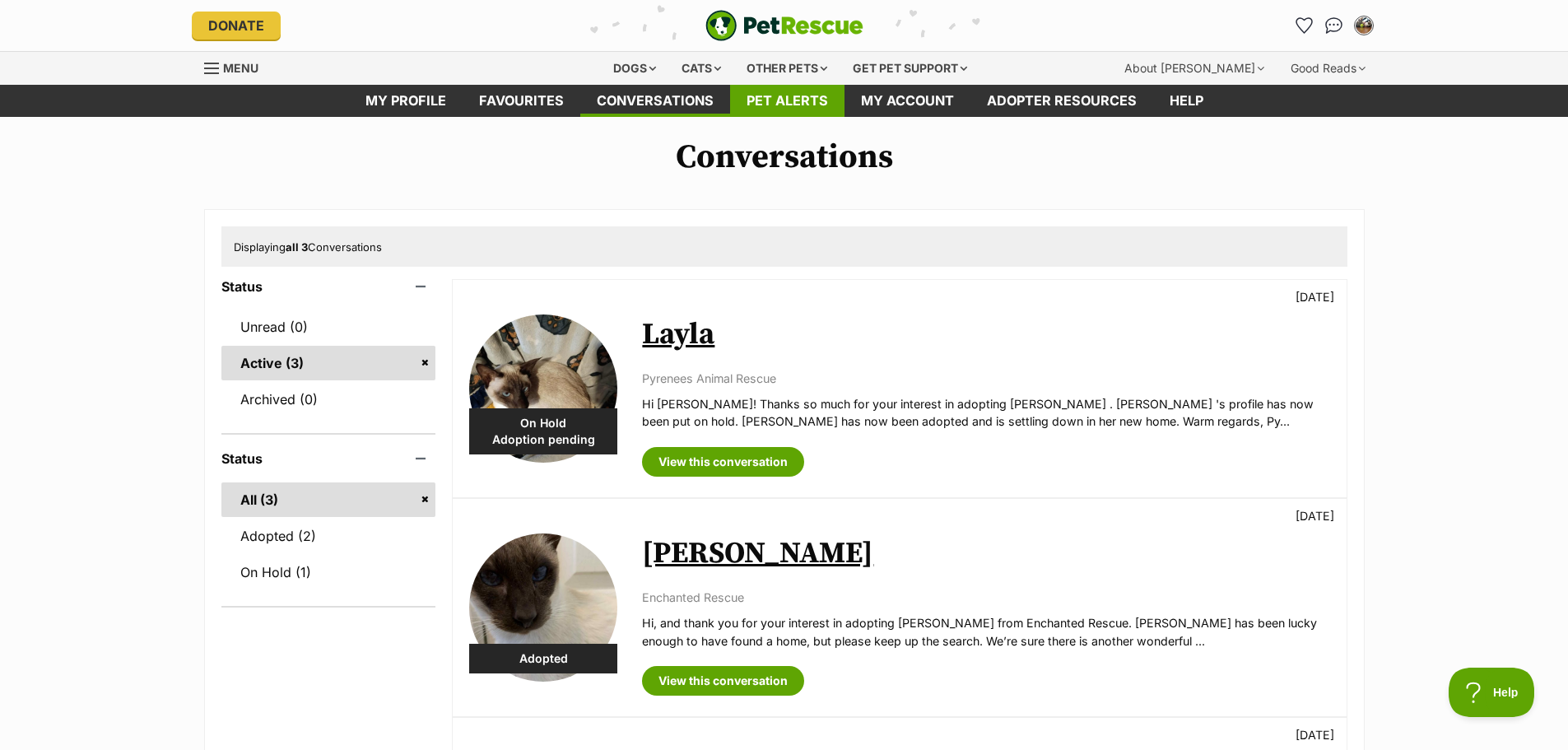
click at [806, 104] on link "Pet alerts" at bounding box center [787, 101] width 114 height 32
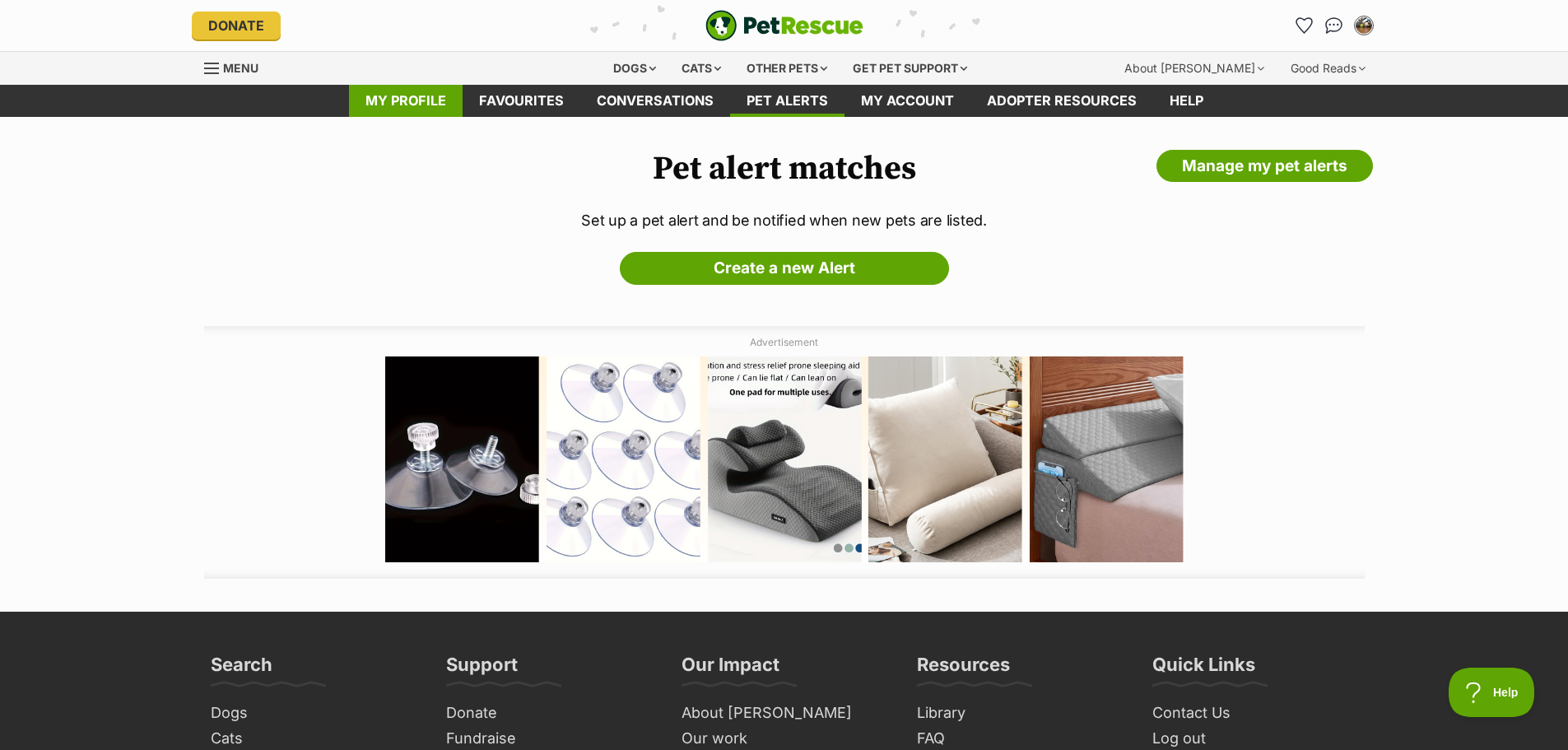
click at [421, 98] on link "My profile" at bounding box center [405, 101] width 114 height 32
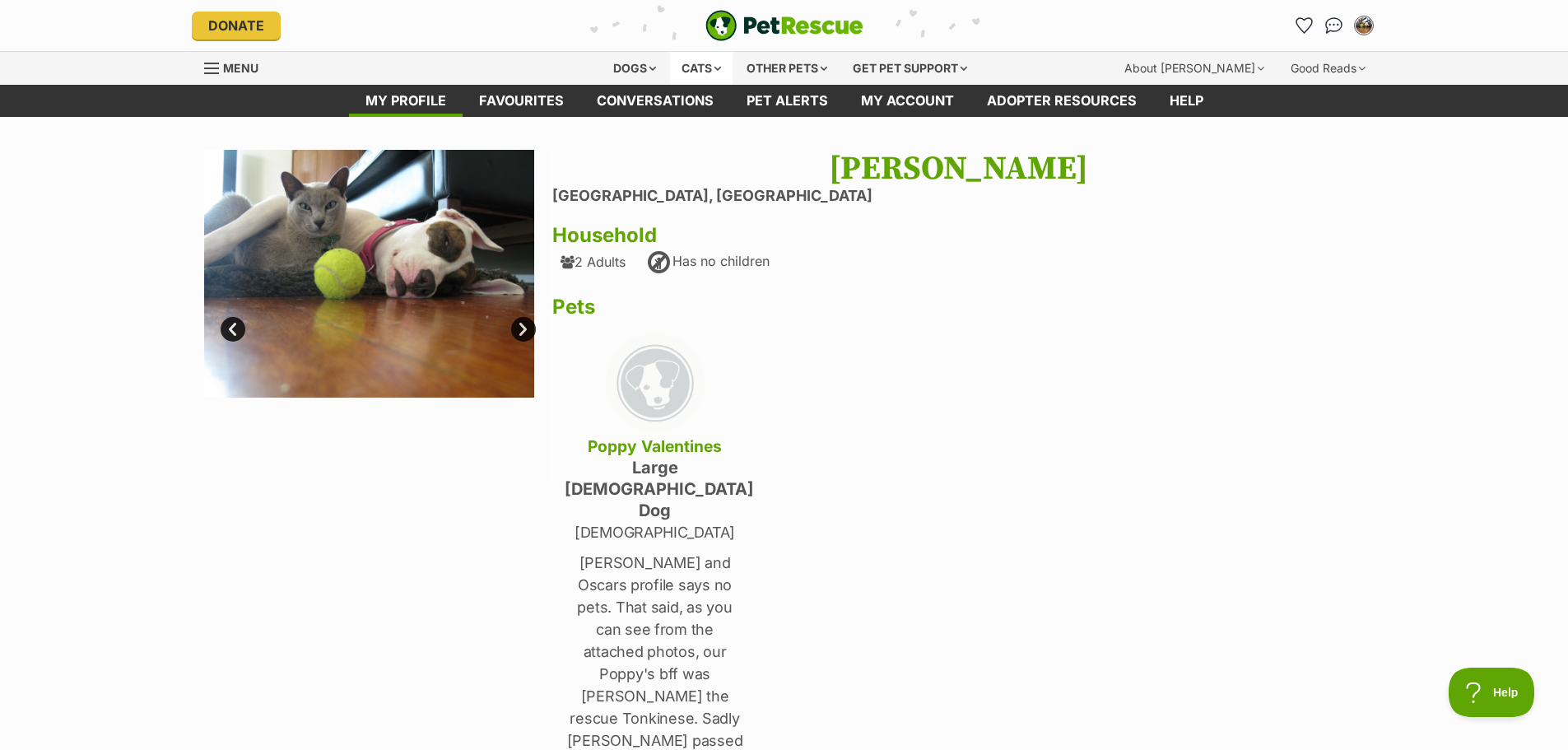
click at [707, 67] on div "Cats" at bounding box center [701, 68] width 63 height 33
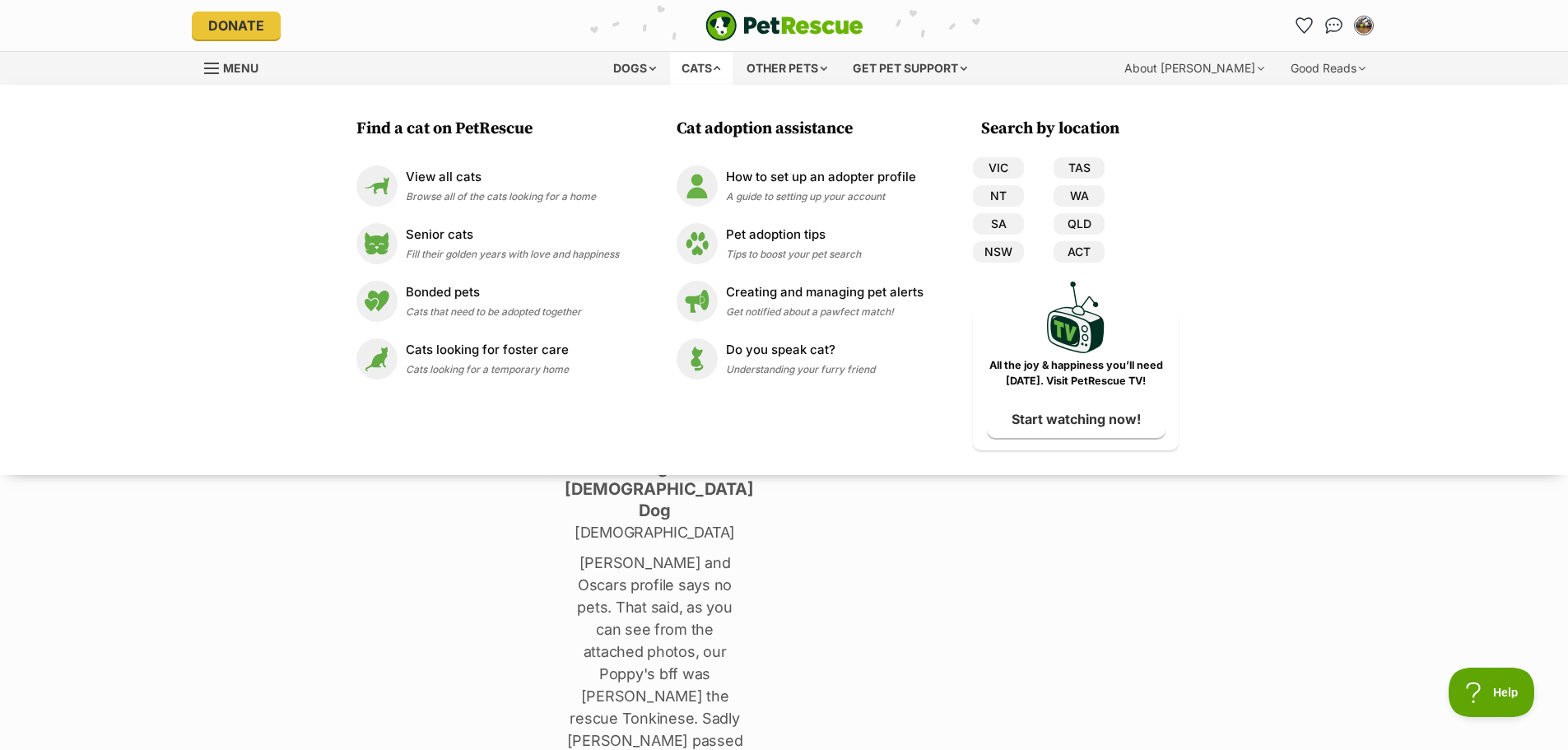
click at [1008, 695] on div "Ian Sprawson Northcote South, Victoria Household 2 Adults Has no children Pets …" at bounding box center [958, 656] width 812 height 1011
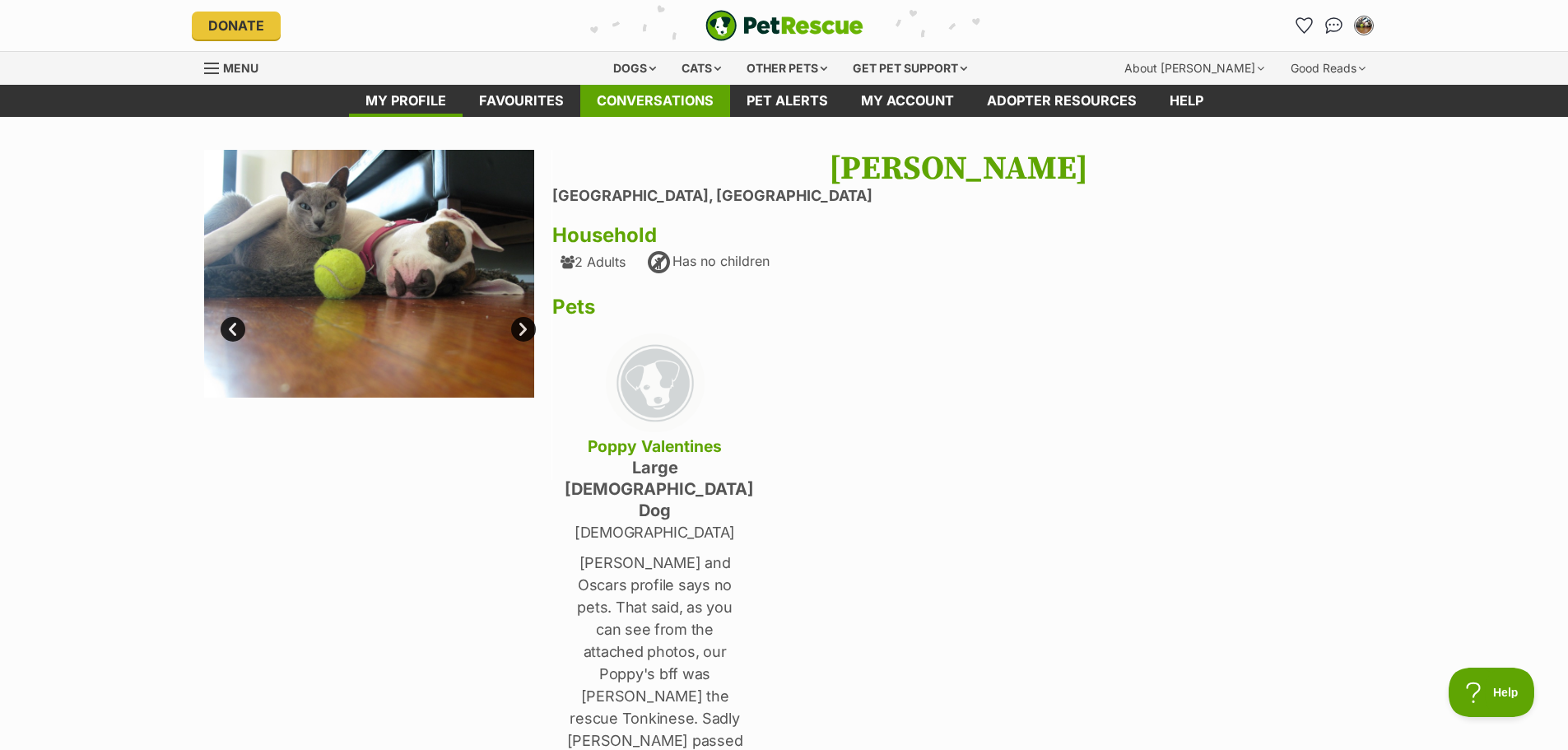
click at [659, 93] on link "Conversations" at bounding box center [655, 101] width 150 height 32
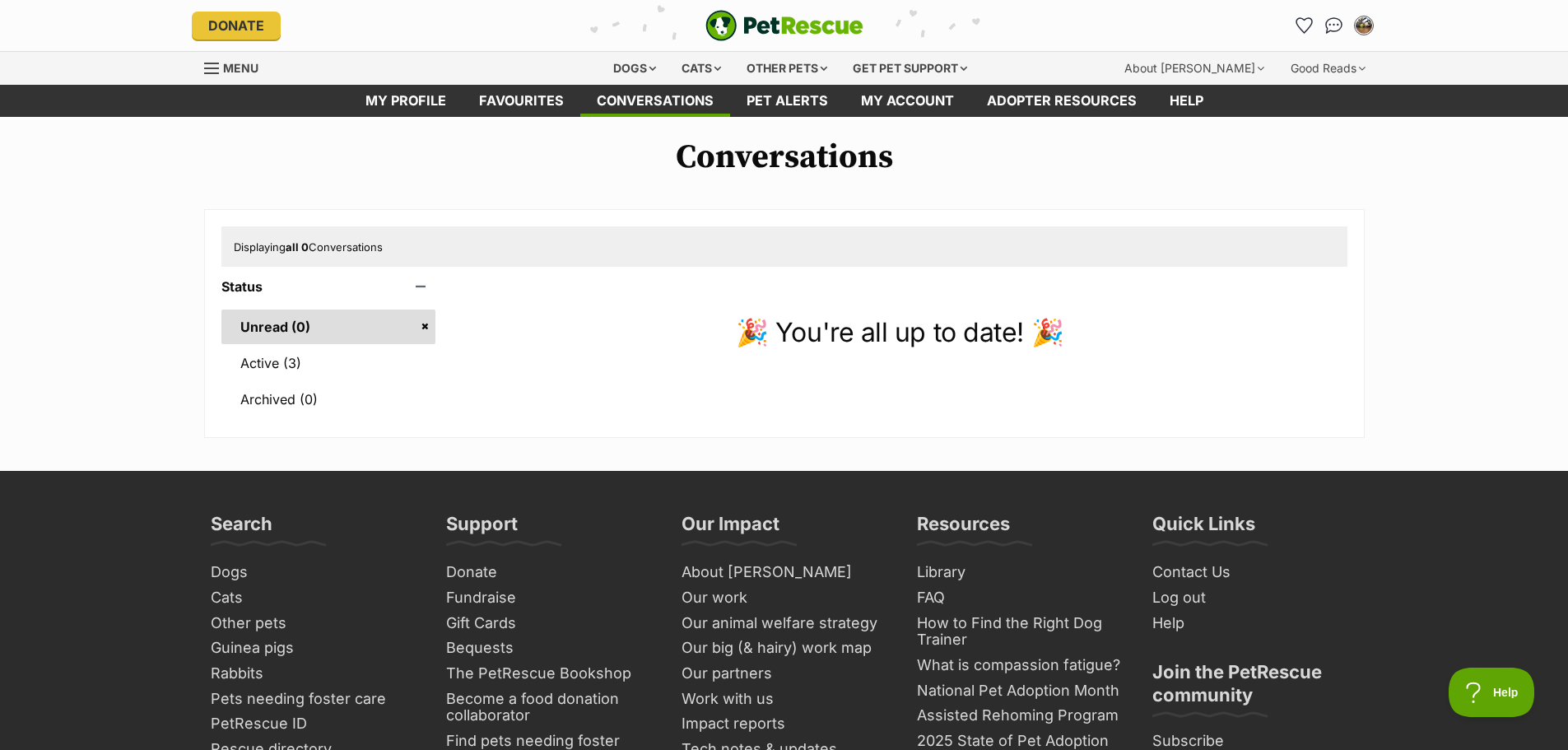
click at [215, 60] on link "Menu" at bounding box center [237, 66] width 66 height 30
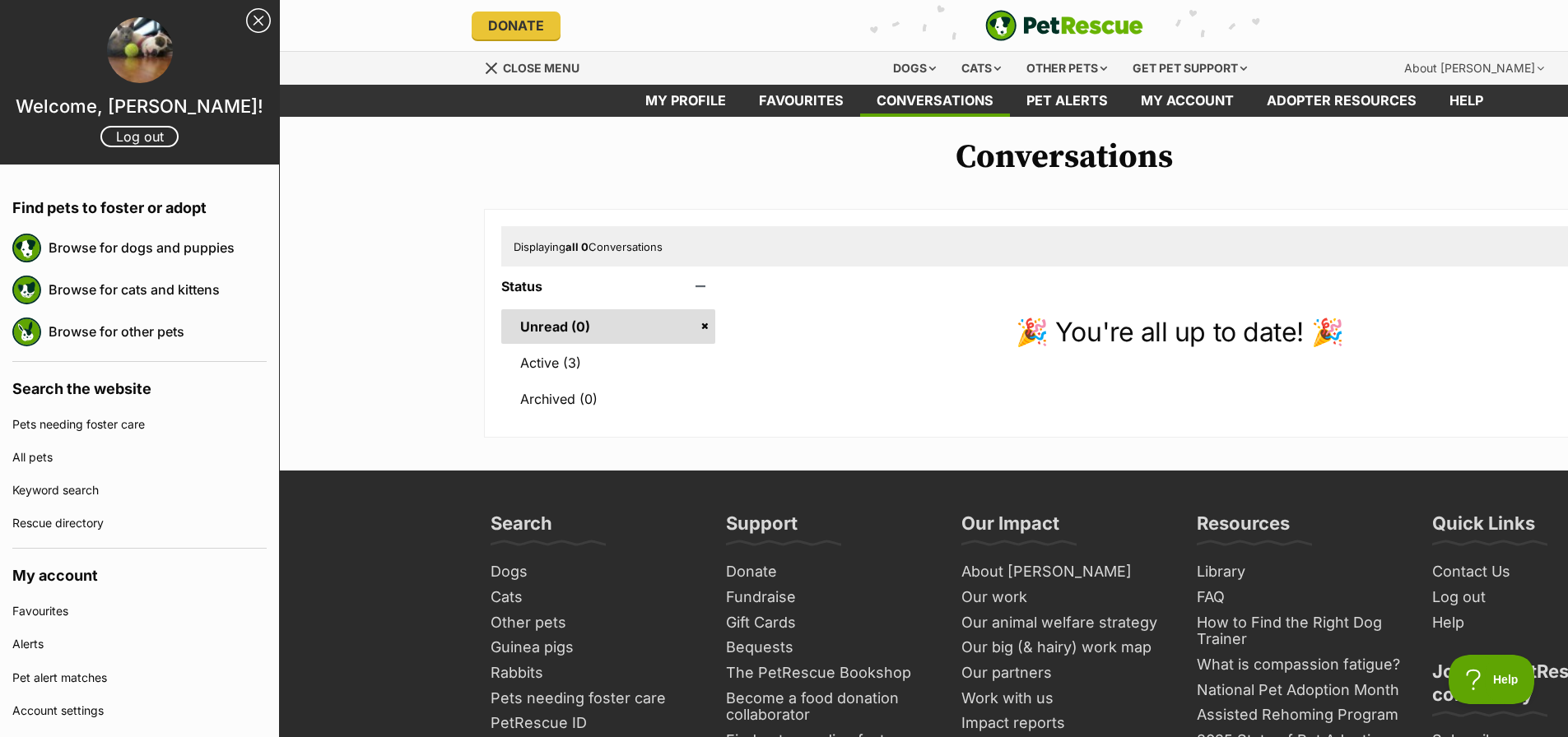
click at [246, 16] on link "Close Sidebar" at bounding box center [258, 20] width 25 height 25
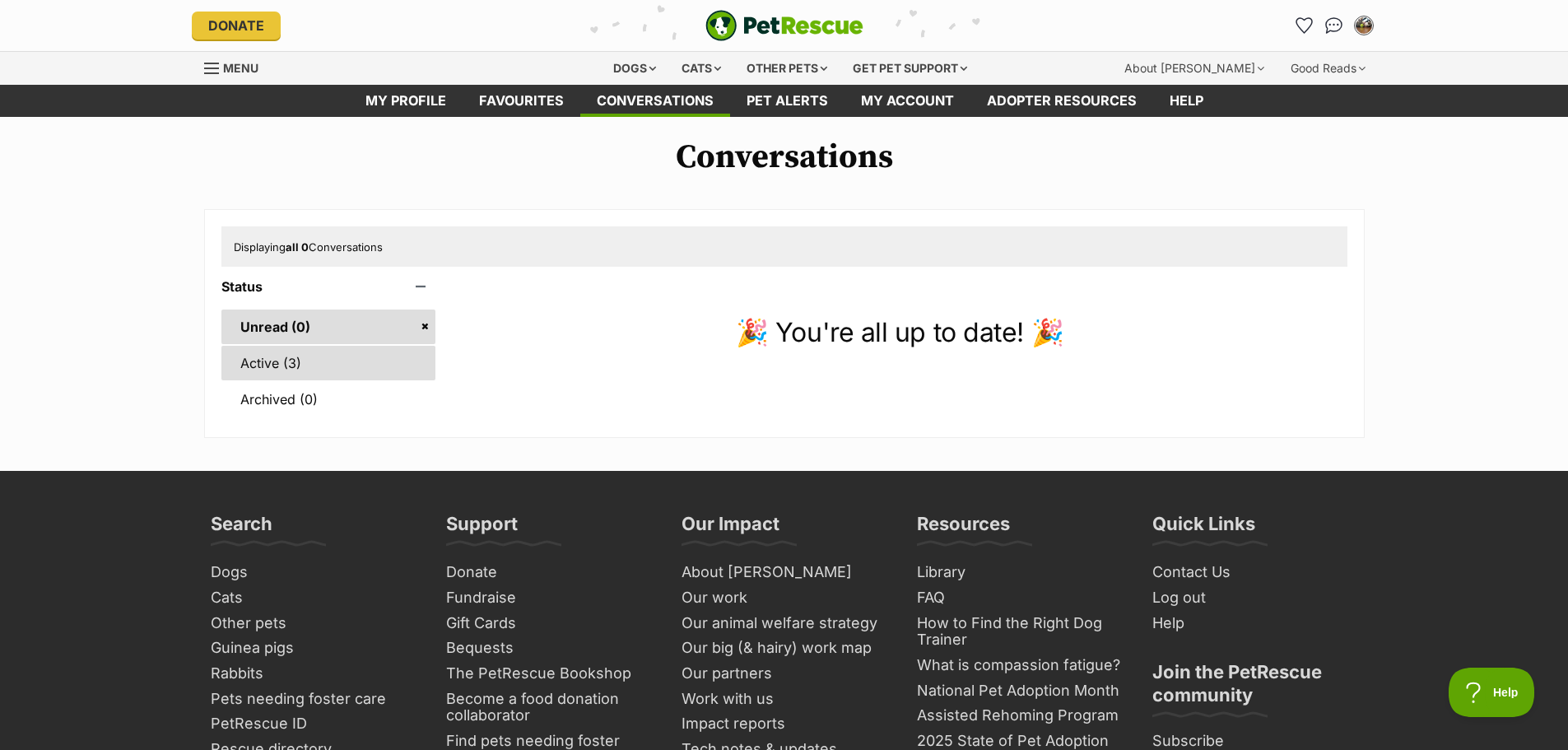
click at [276, 363] on link "Active (3)" at bounding box center [328, 363] width 215 height 35
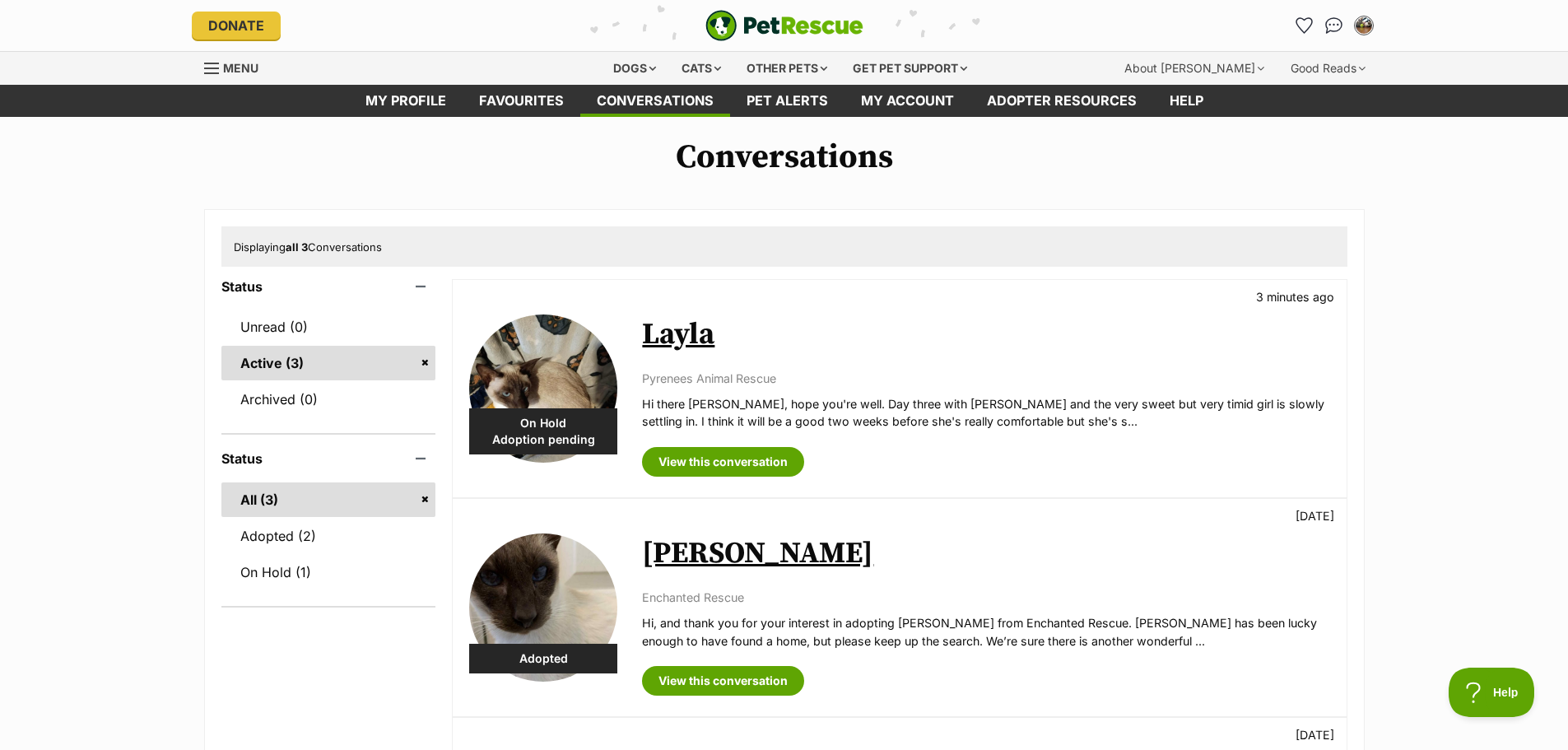
click at [678, 330] on link "Layla" at bounding box center [678, 335] width 72 height 37
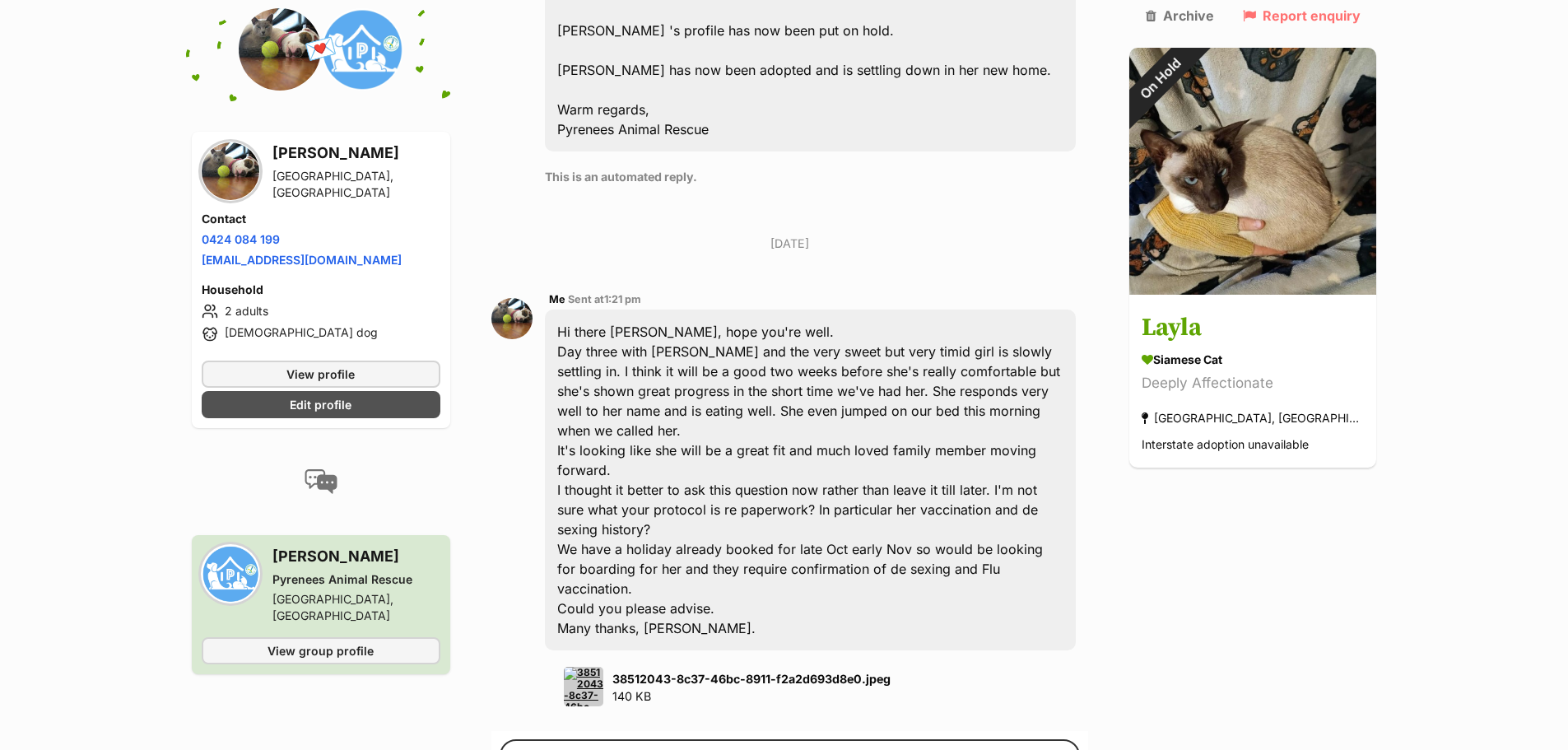
scroll to position [1745, 0]
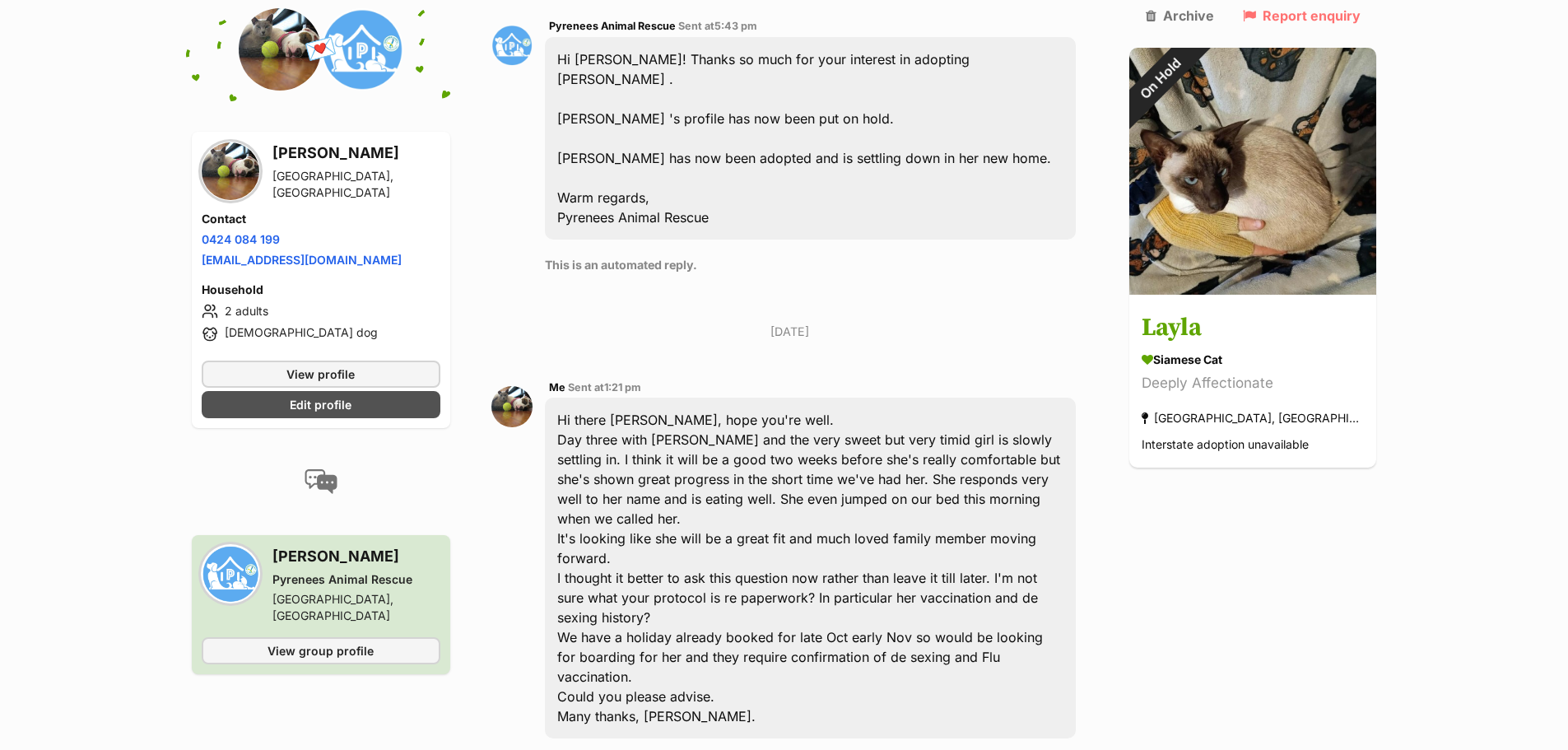
scroll to position [1992, 0]
